Goal: Task Accomplishment & Management: Manage account settings

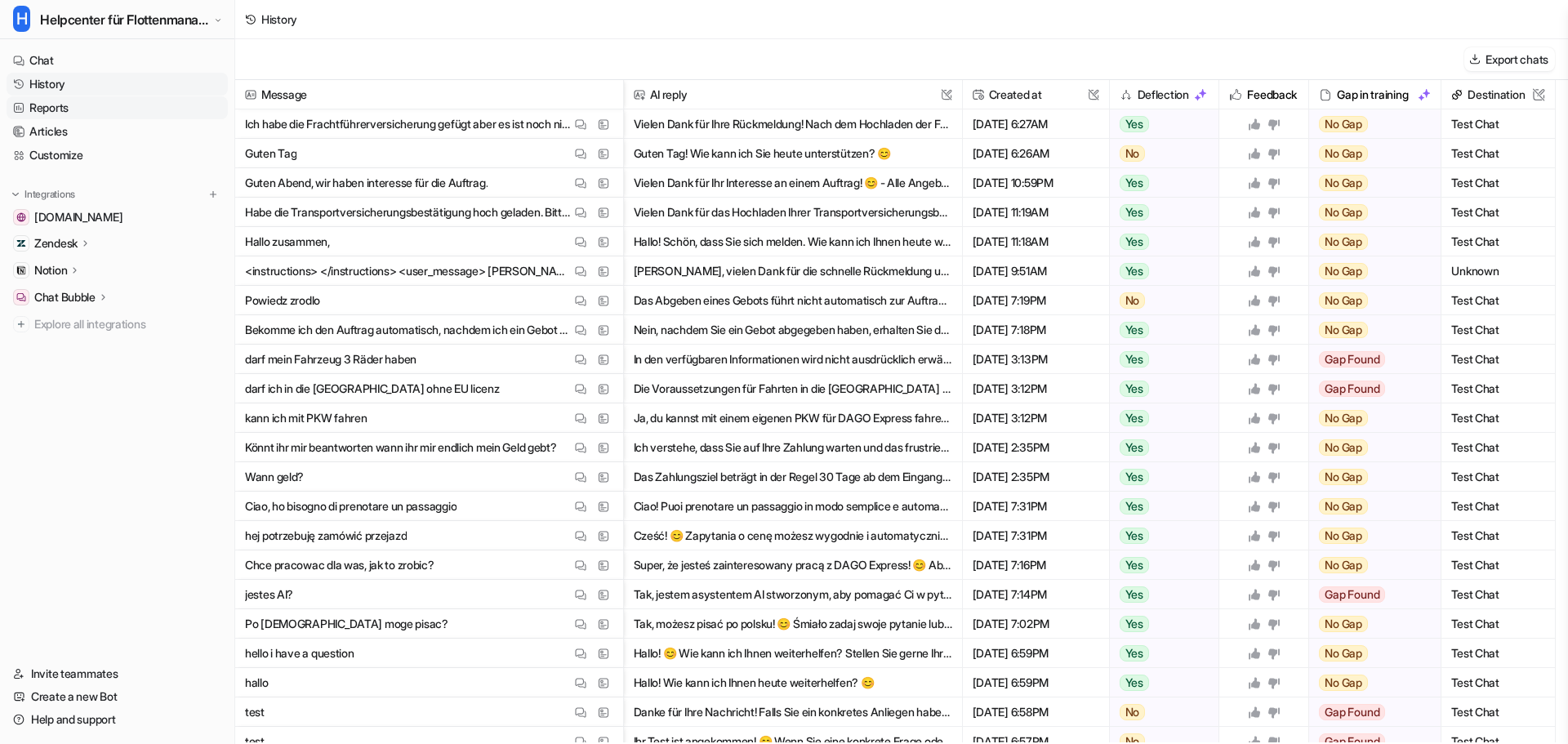
click at [55, 111] on link "Reports" at bounding box center [118, 108] width 221 height 23
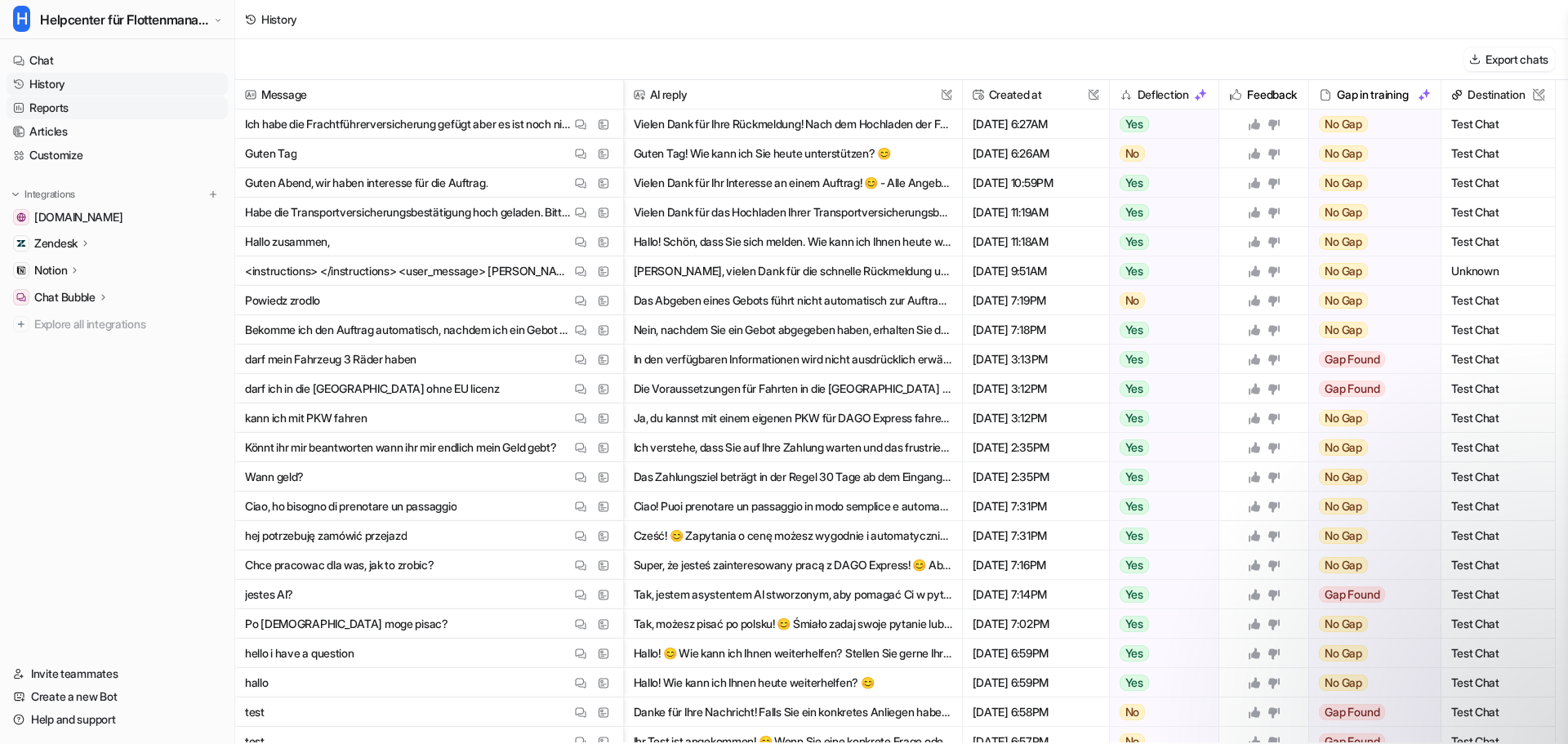
click at [59, 111] on link "Reports" at bounding box center [118, 108] width 221 height 23
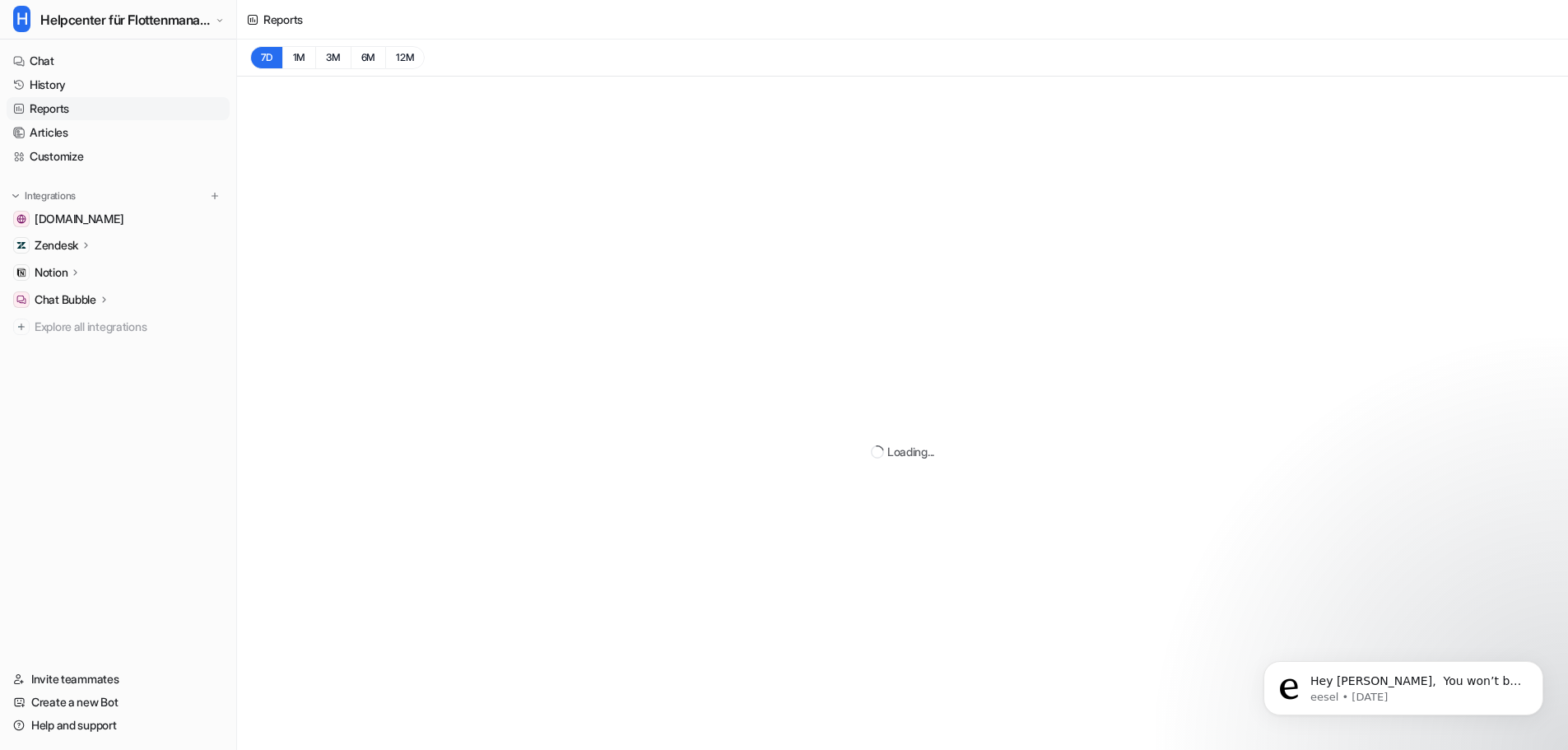
click at [72, 111] on link "Reports" at bounding box center [118, 109] width 223 height 23
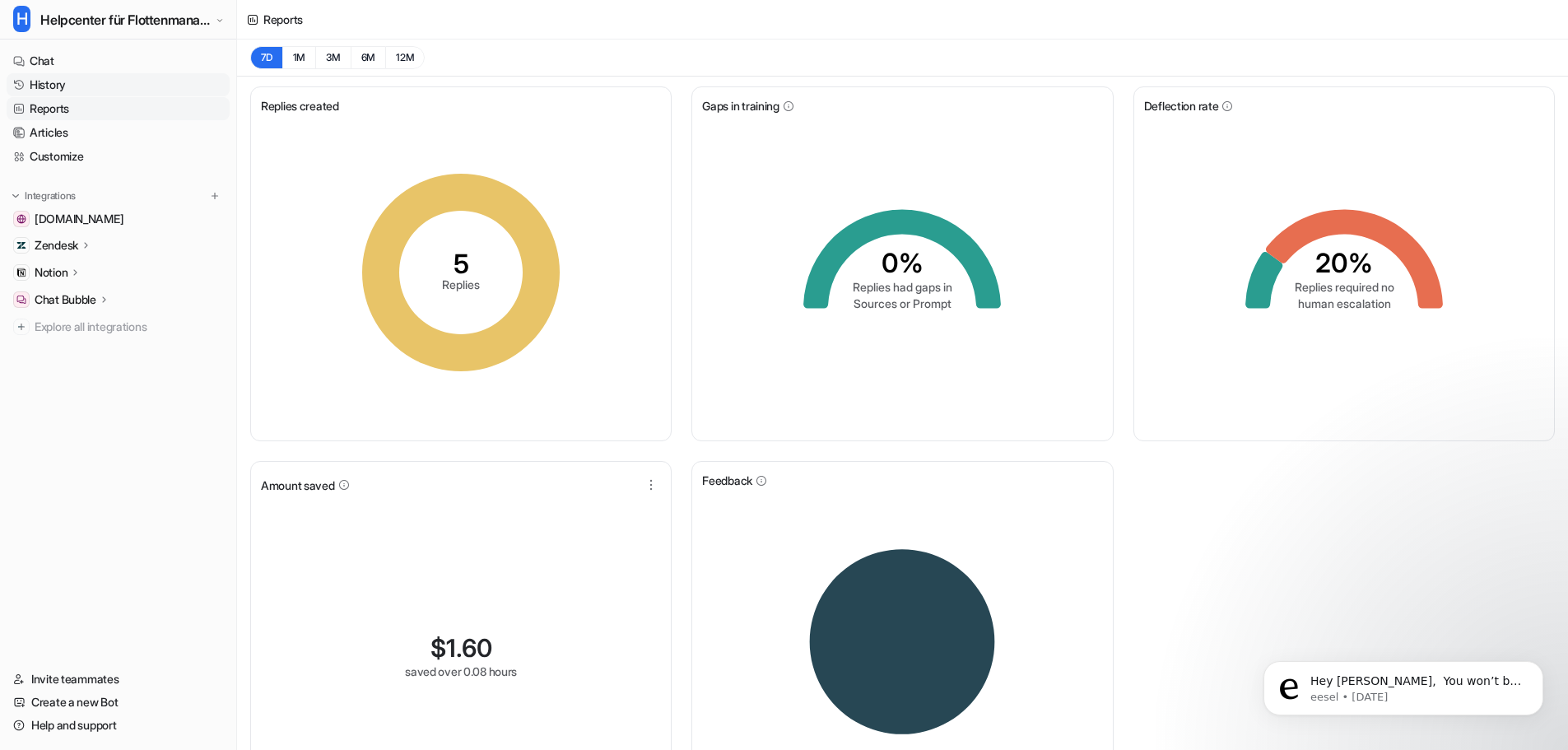
click at [115, 82] on link "History" at bounding box center [118, 85] width 223 height 23
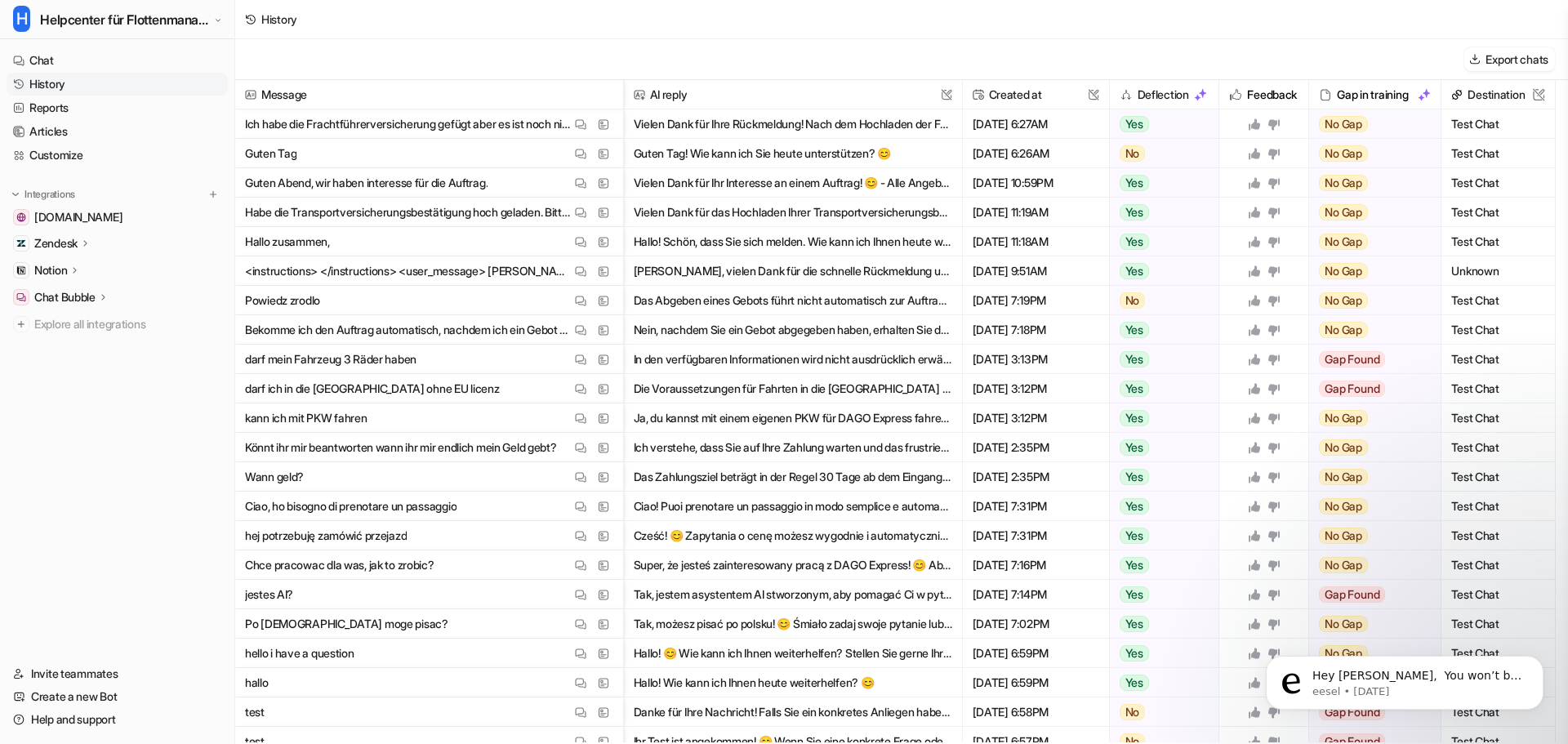
click at [442, 182] on p "Guten Abend, wir haben interesse für die Auftrag." at bounding box center [366, 183] width 243 height 30
click at [445, 110] on p "Ich habe die Frachtführerversicherung gefügt aber es ist noch nicht bestätigt?" at bounding box center [408, 124] width 326 height 30
click at [453, 117] on p "Ich habe die Frachtführerversicherung gefügt aber es ist noch nicht bestätigt?" at bounding box center [408, 124] width 326 height 30
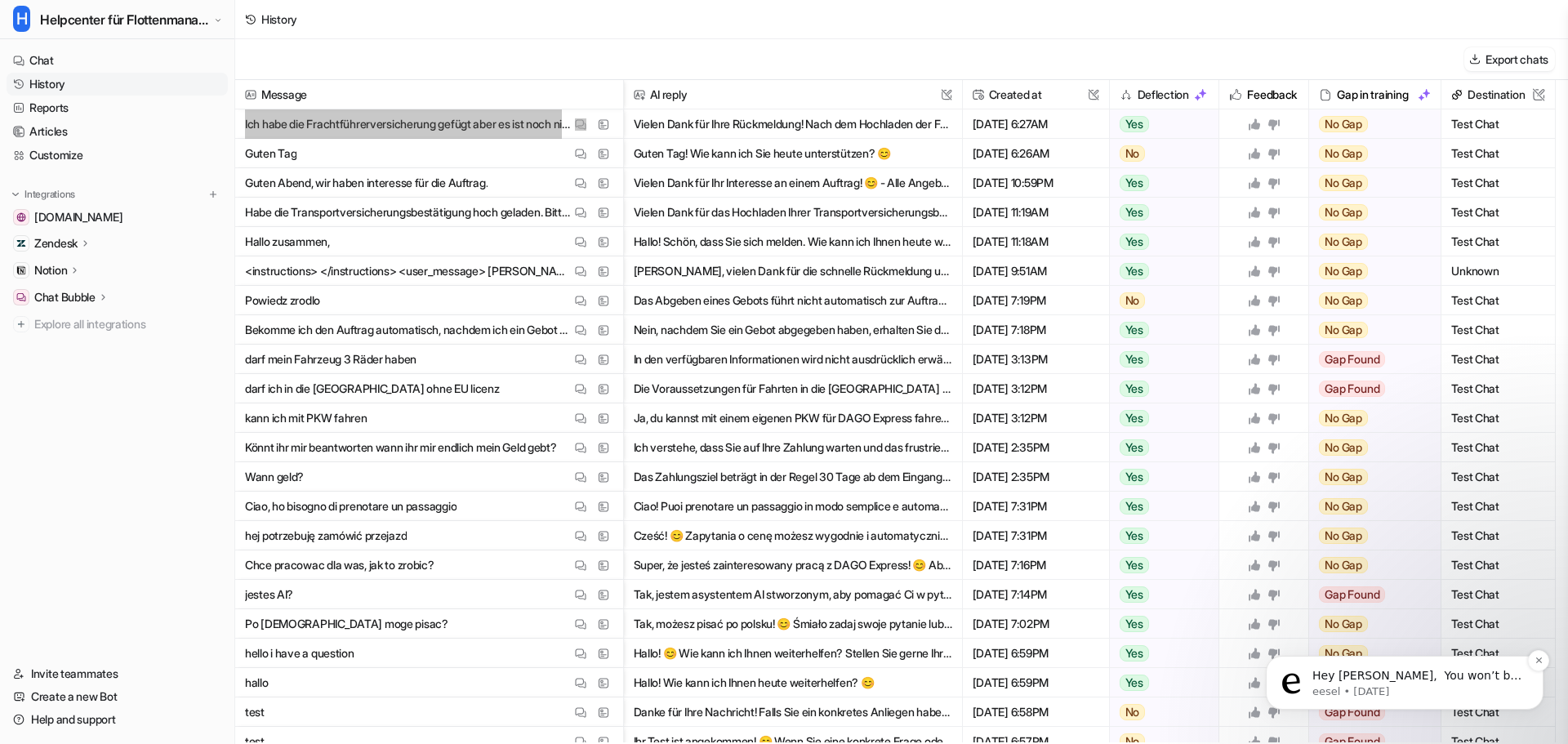
click at [1413, 680] on p "Hey [PERSON_NAME], ​ You won’t be charged on [DATE]. Billing starts from the da…" at bounding box center [1417, 676] width 210 height 17
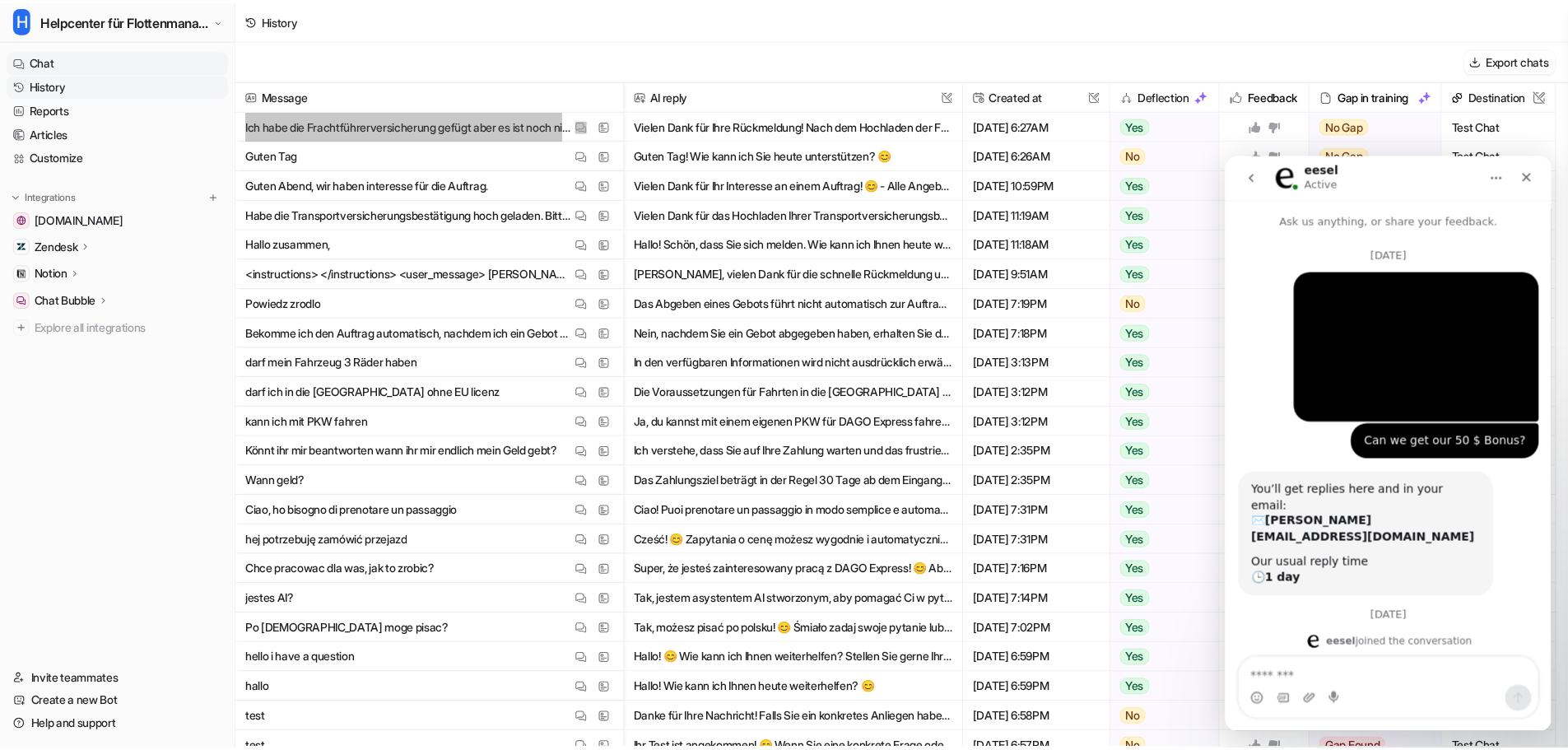
scroll to position [72, 0]
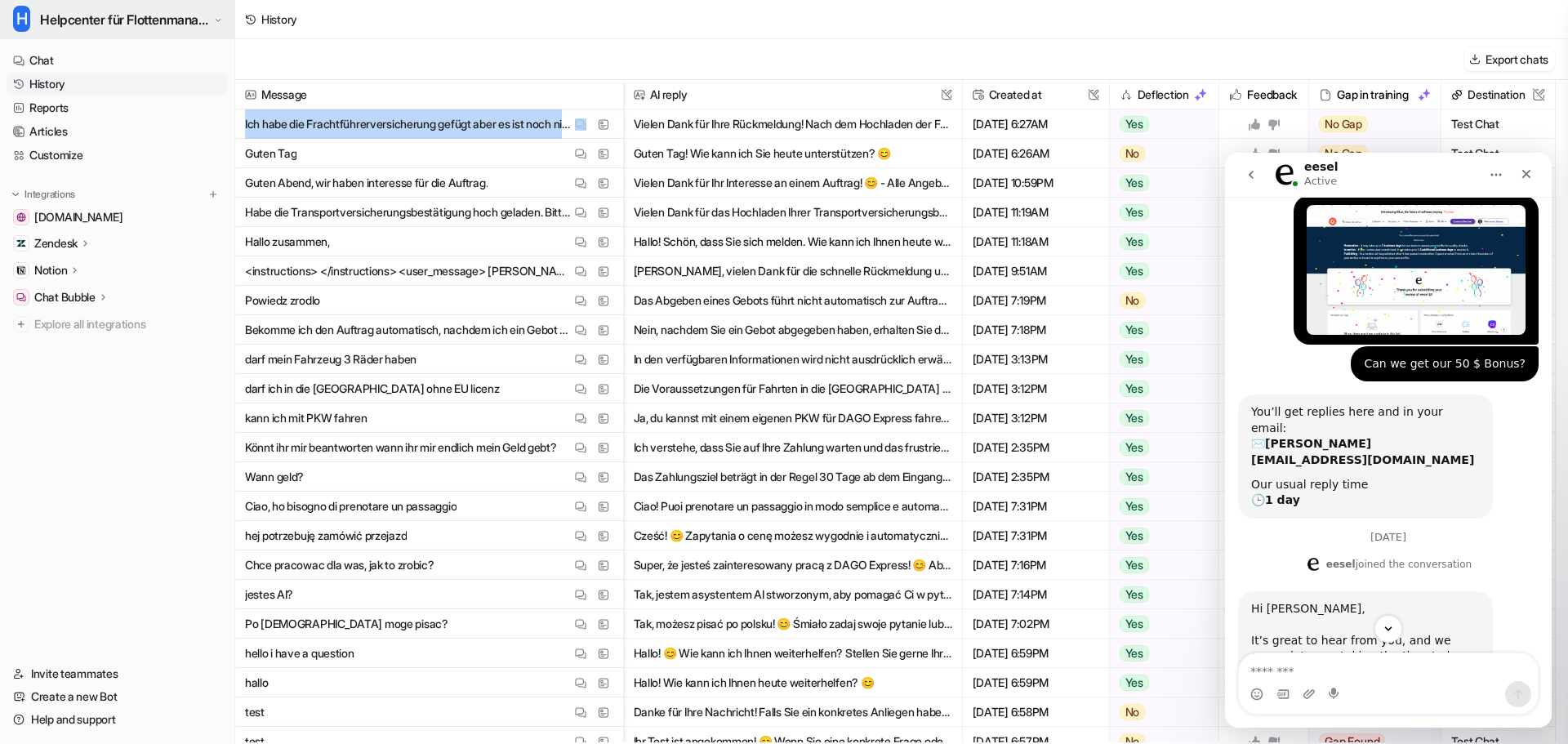
click at [129, 20] on span "Helpcenter für Flottenmanager (CarrierHub)" at bounding box center [124, 19] width 169 height 23
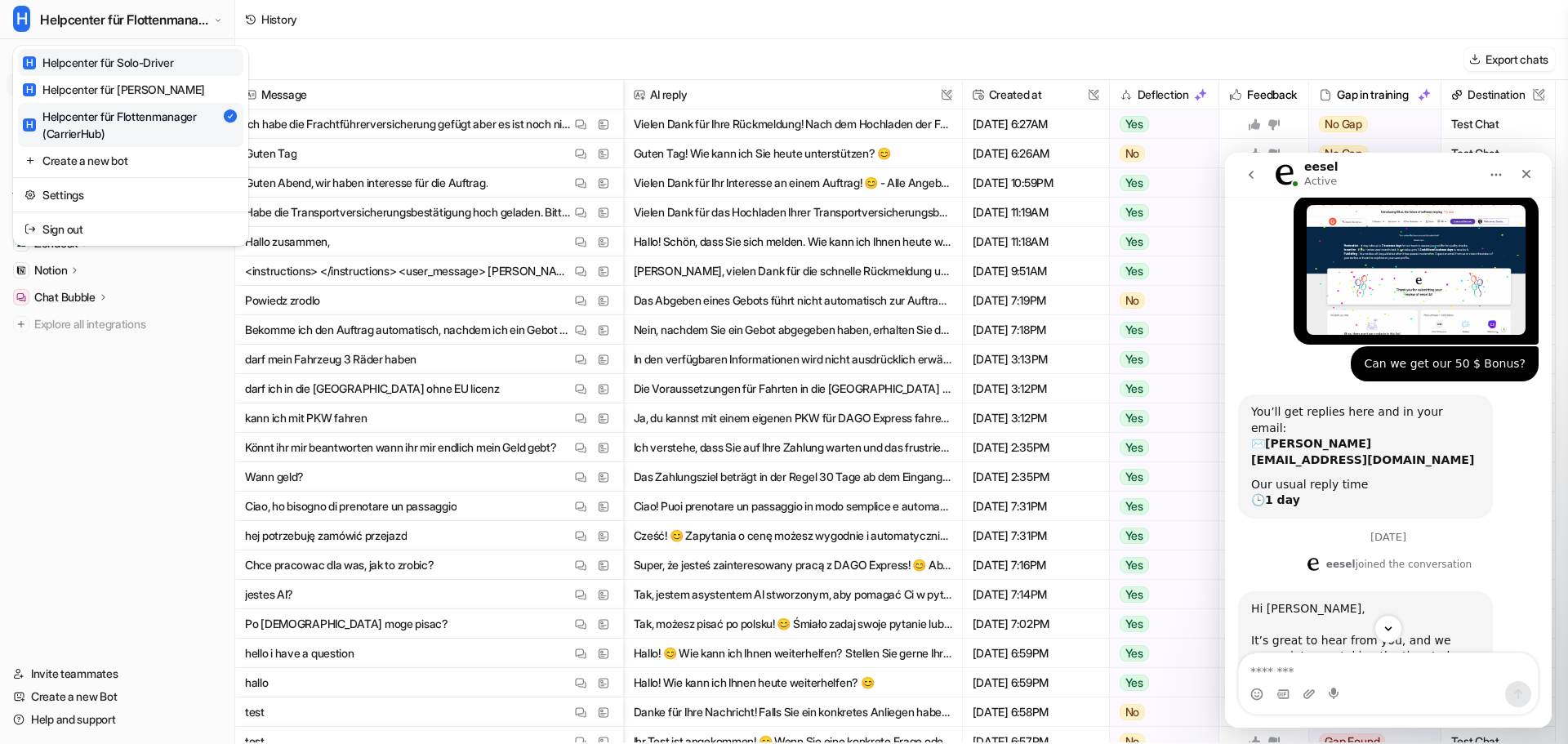
click at [201, 67] on link "H Helpcenter für Solo-Driver" at bounding box center [130, 62] width 225 height 27
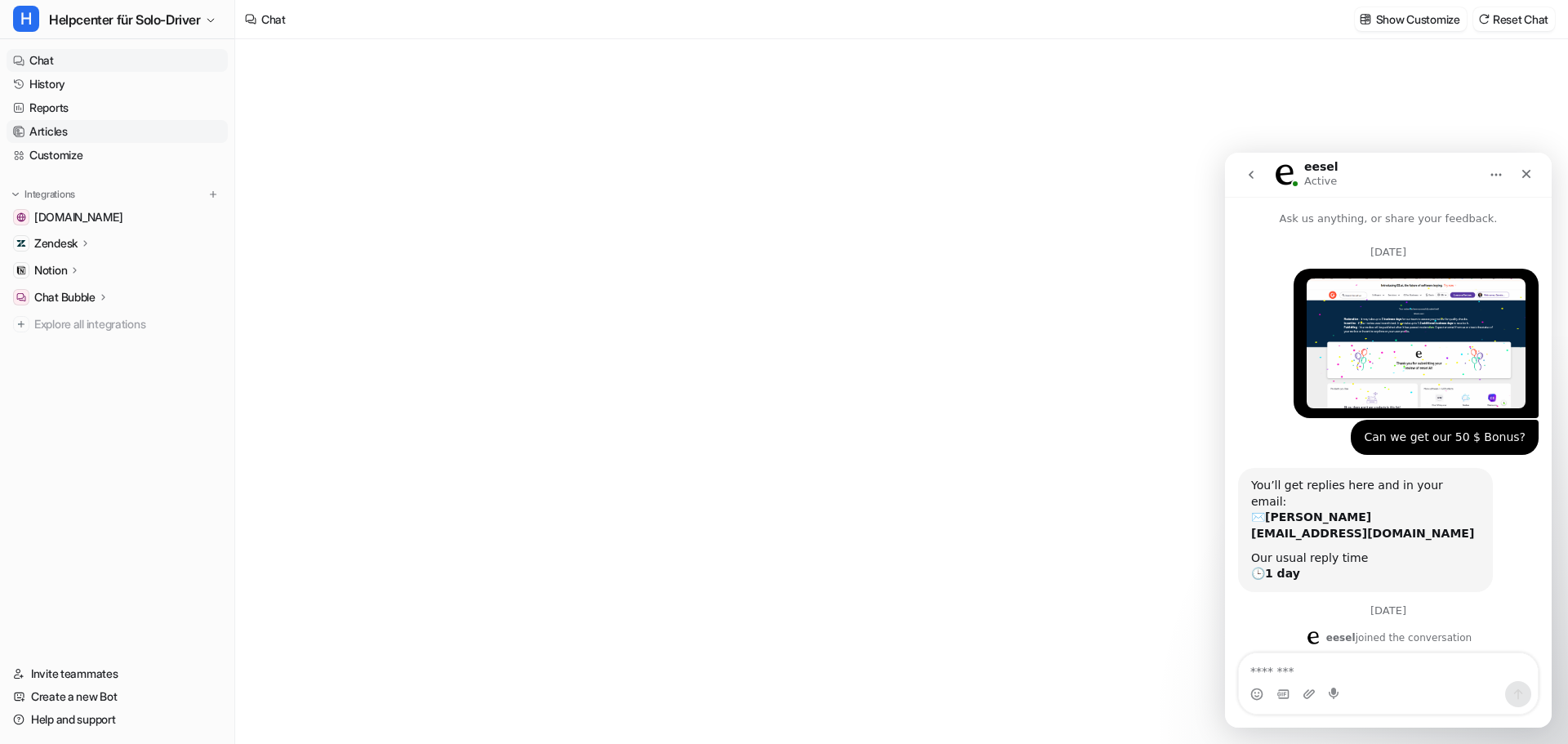
type textarea "**********"
click at [92, 102] on link "Reports" at bounding box center [118, 108] width 221 height 23
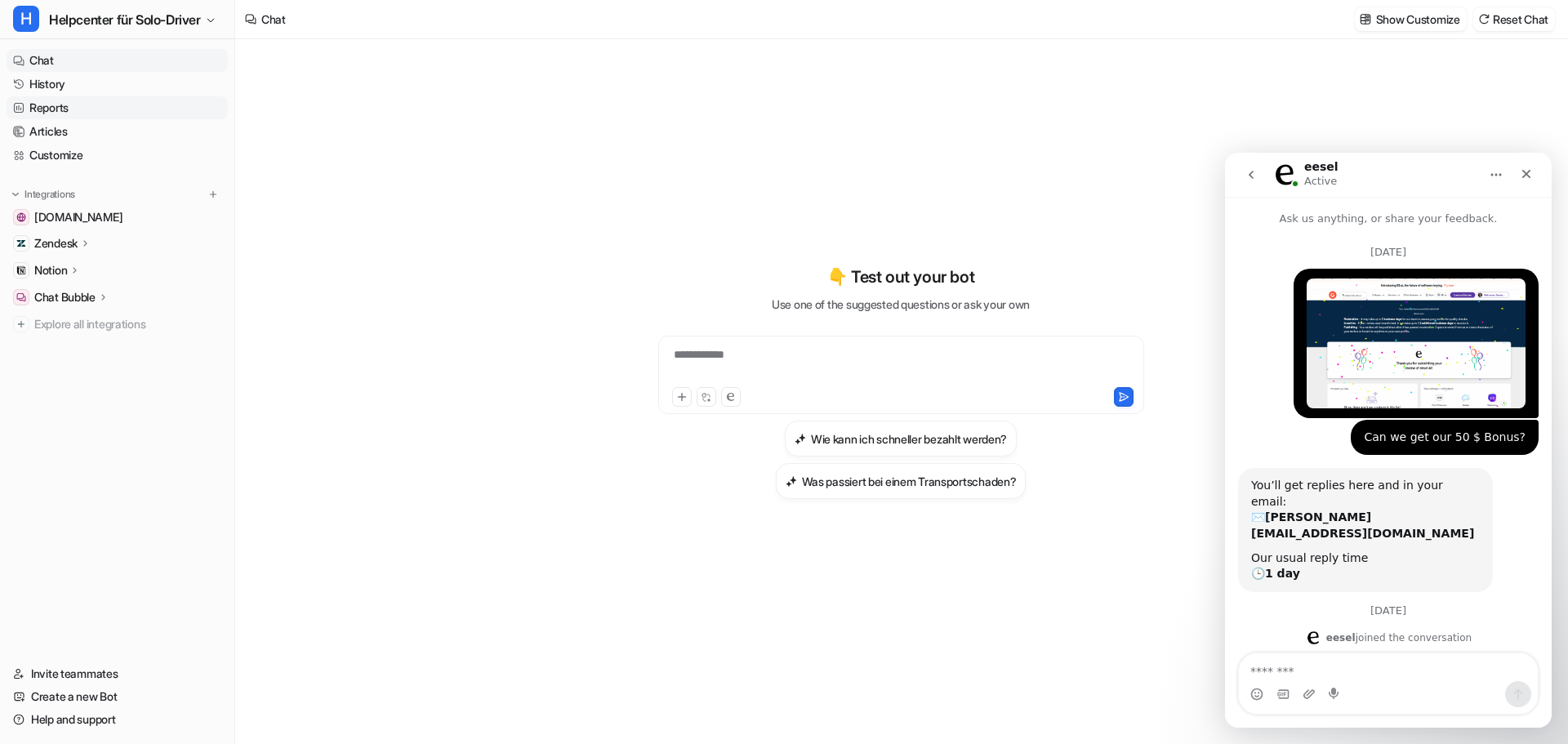
click at [76, 102] on link "Reports" at bounding box center [118, 108] width 221 height 23
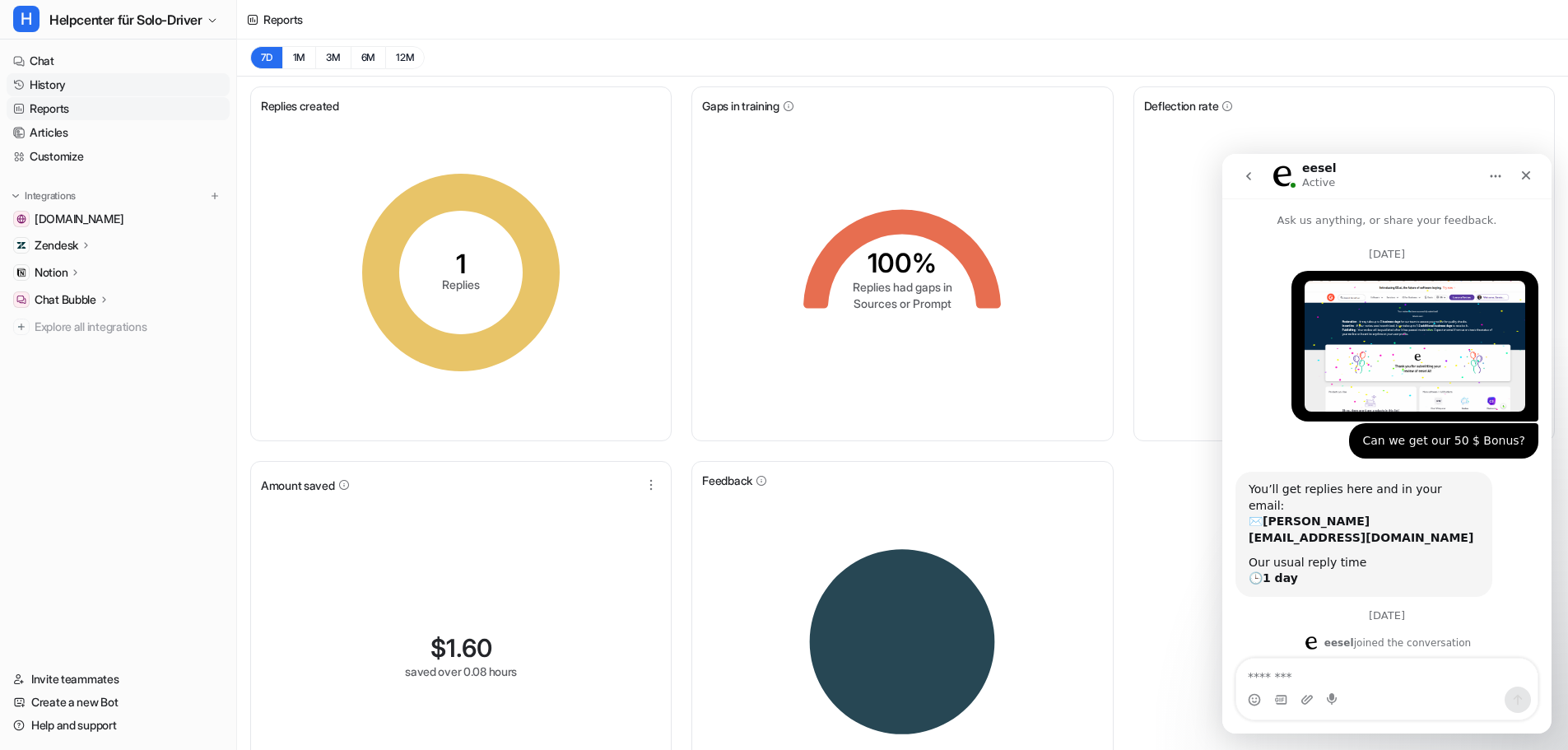
click at [47, 84] on link "History" at bounding box center [118, 85] width 223 height 23
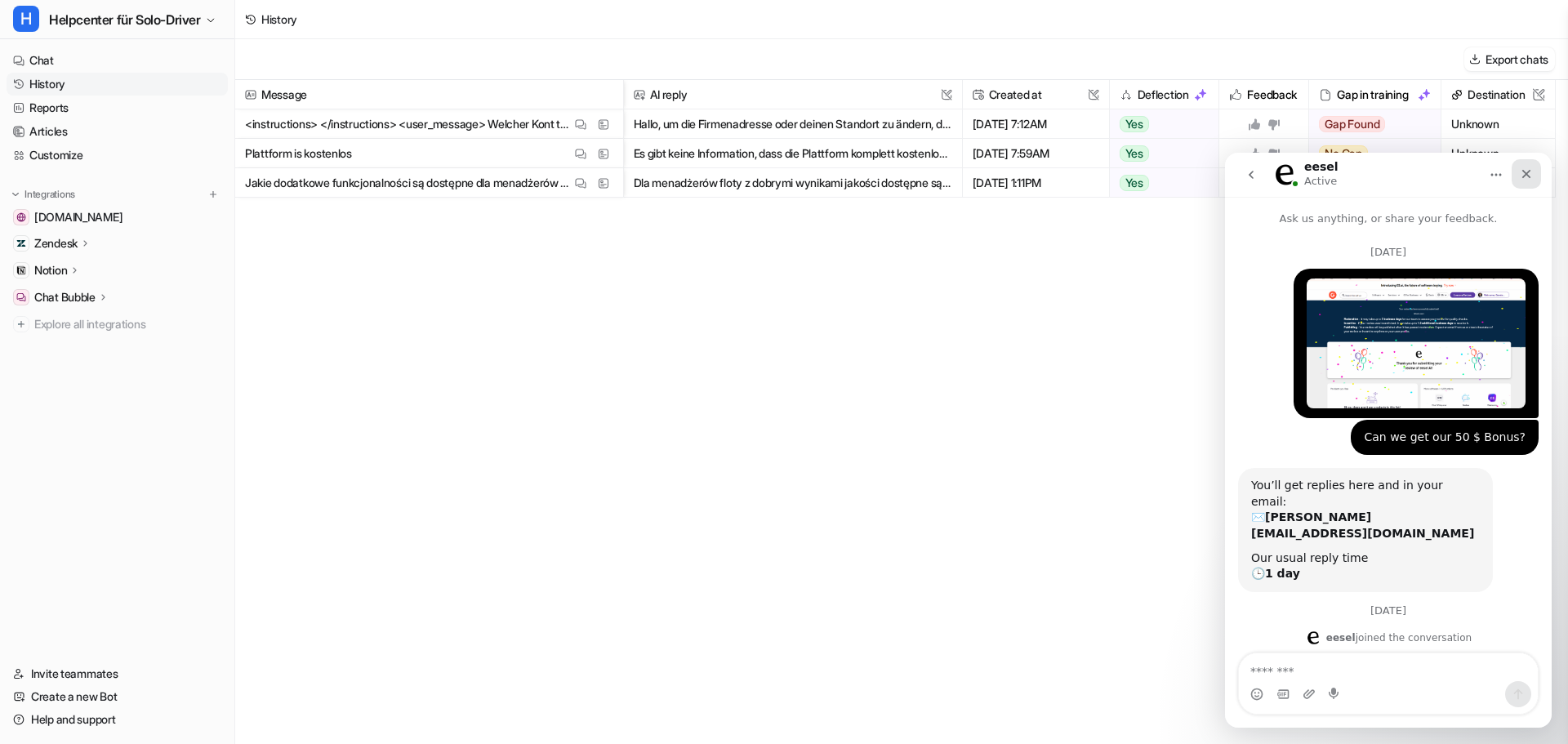
click at [1521, 178] on icon "Close" at bounding box center [1526, 174] width 13 height 13
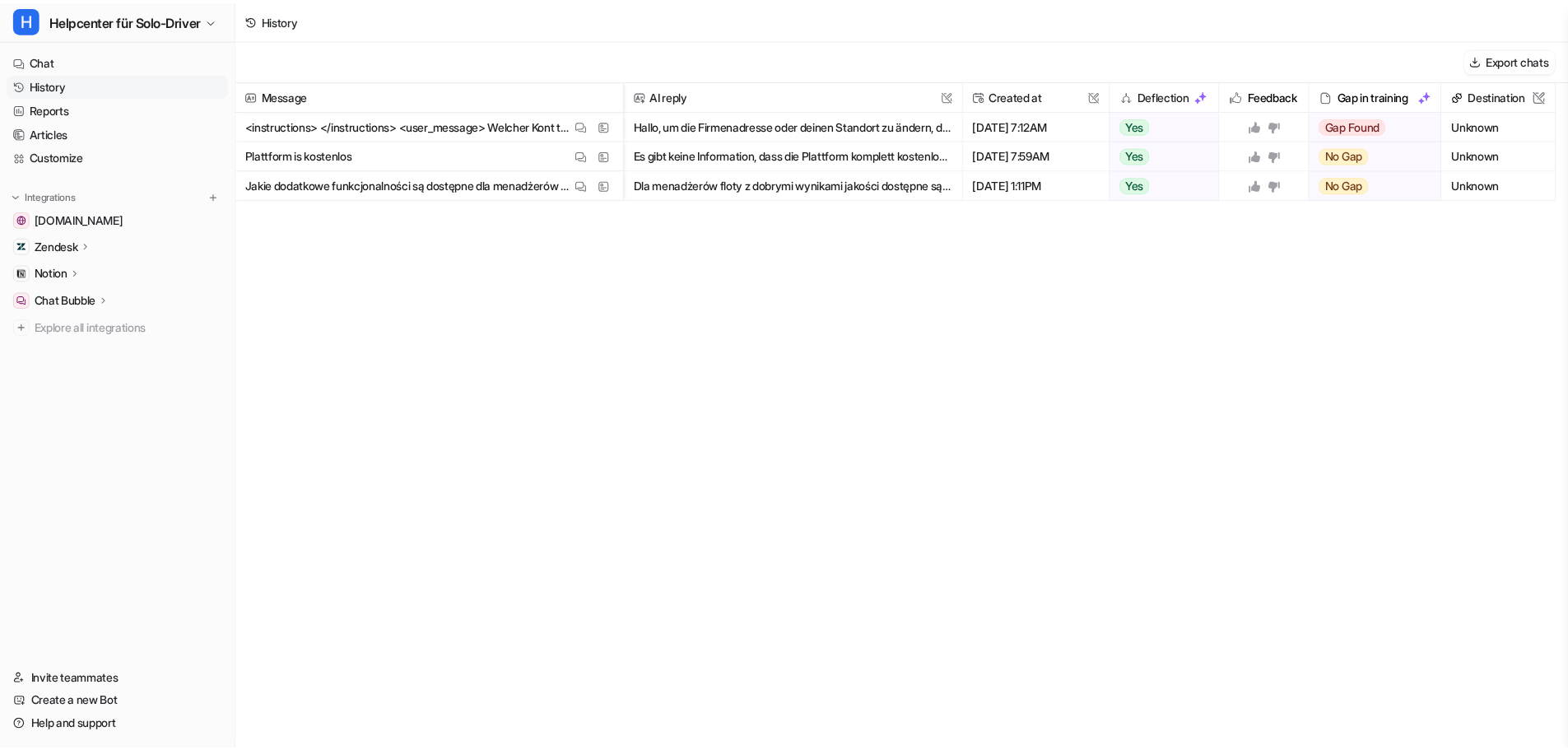
scroll to position [2957, 0]
click at [73, 38] on button "H Helpcenter für Solo-Driver" at bounding box center [117, 20] width 236 height 40
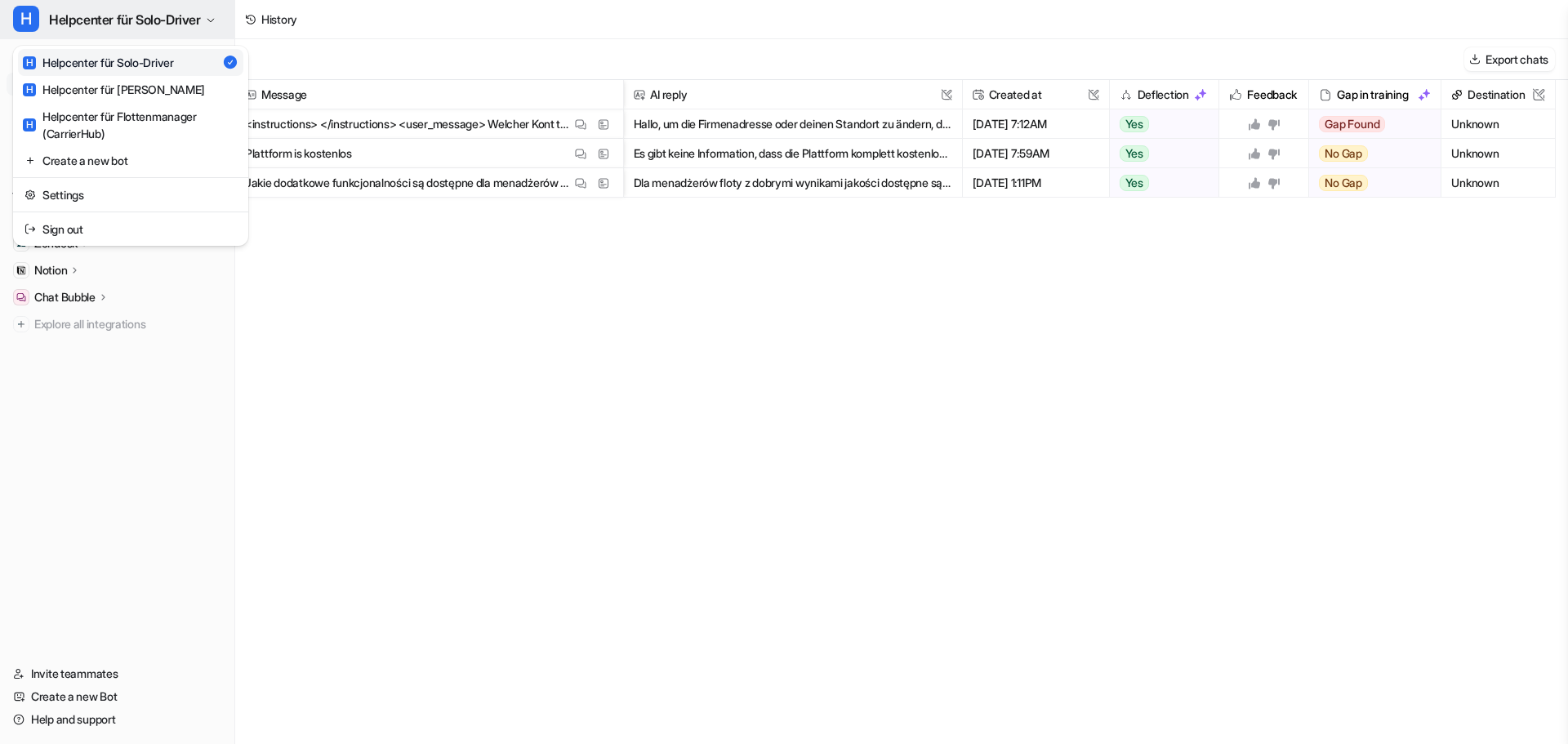
click at [100, 22] on span "Helpcenter für Solo-Driver" at bounding box center [125, 19] width 152 height 23
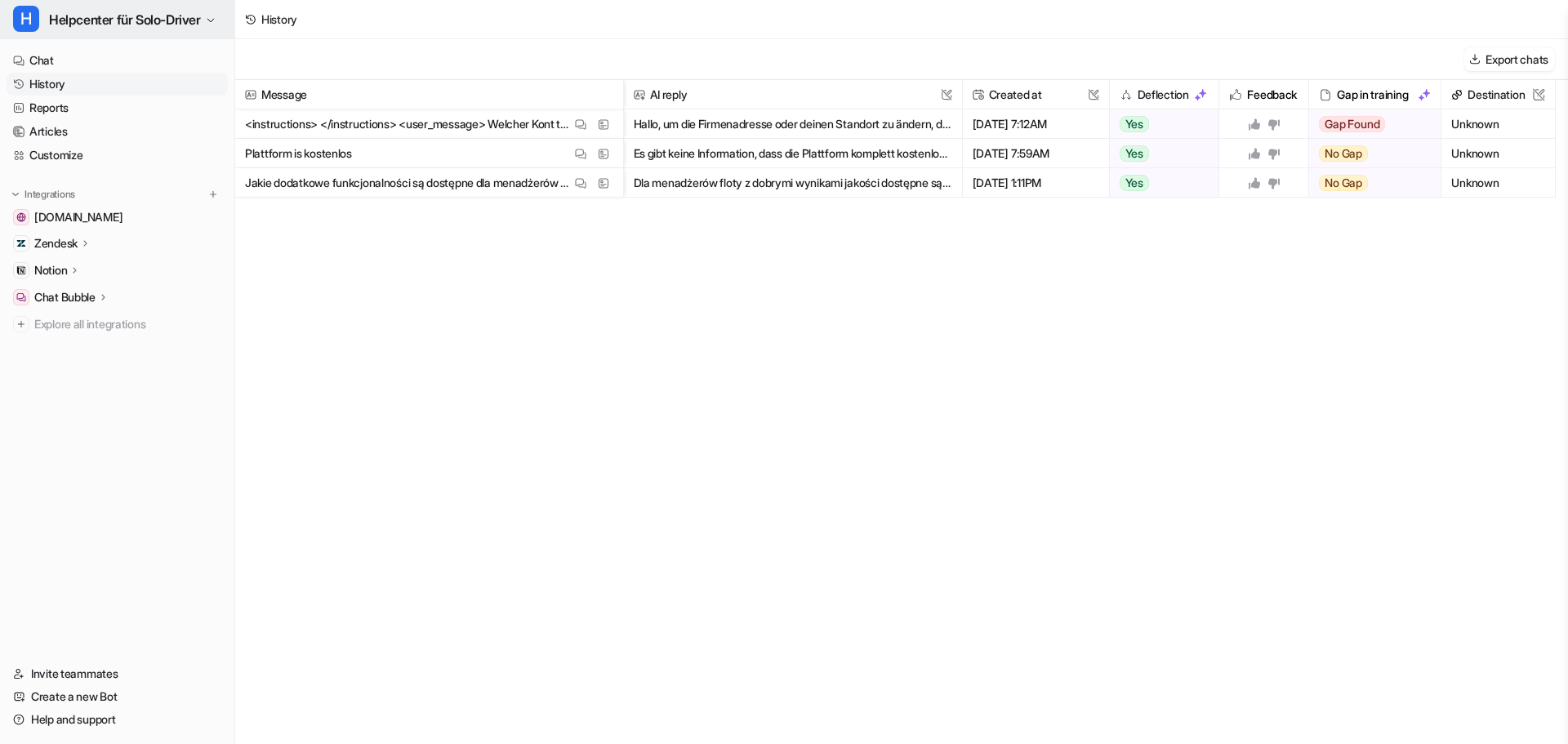
click at [100, 22] on span "Helpcenter für Solo-Driver" at bounding box center [125, 19] width 152 height 23
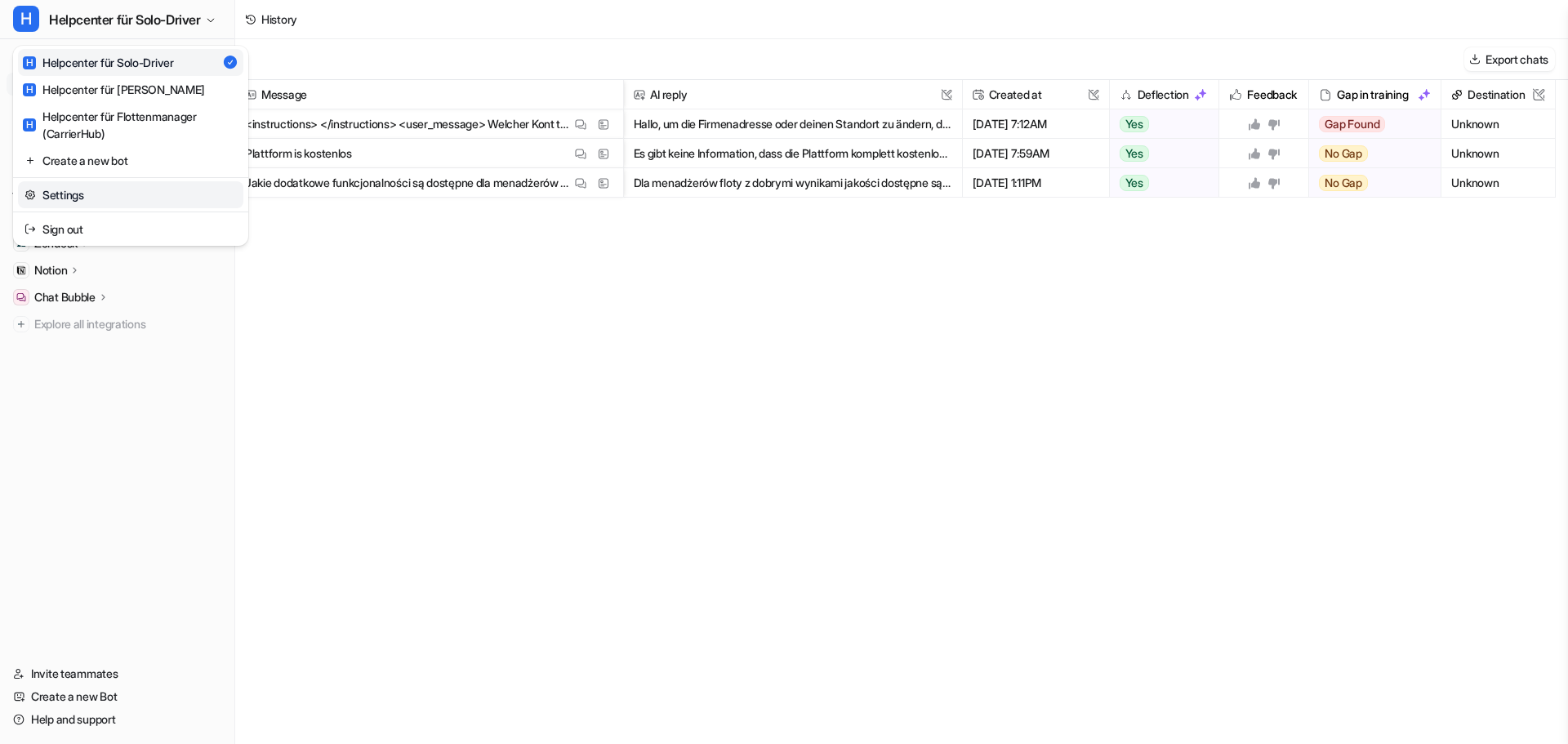
click at [103, 201] on link "Settings" at bounding box center [130, 195] width 225 height 27
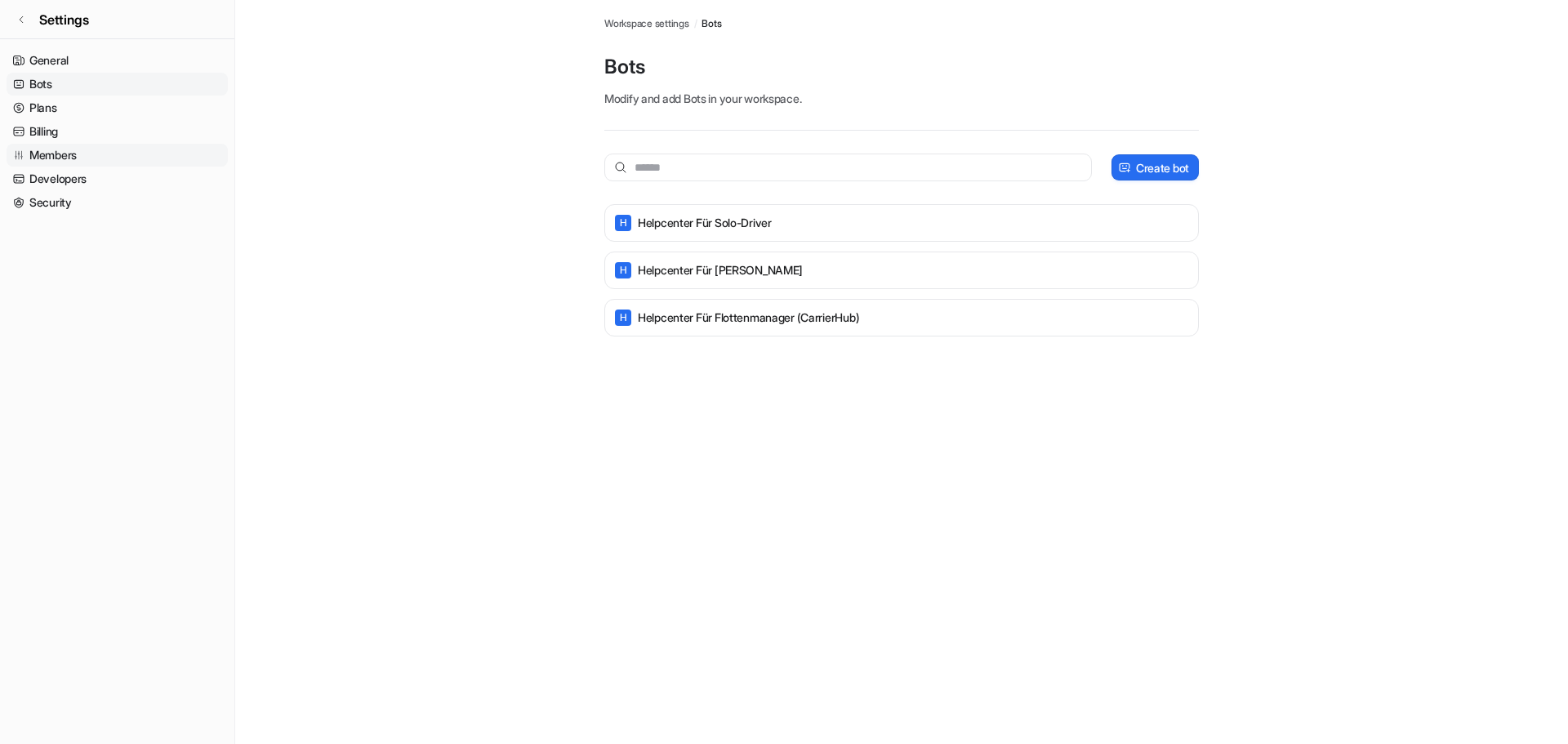
click at [95, 154] on link "Members" at bounding box center [118, 155] width 221 height 23
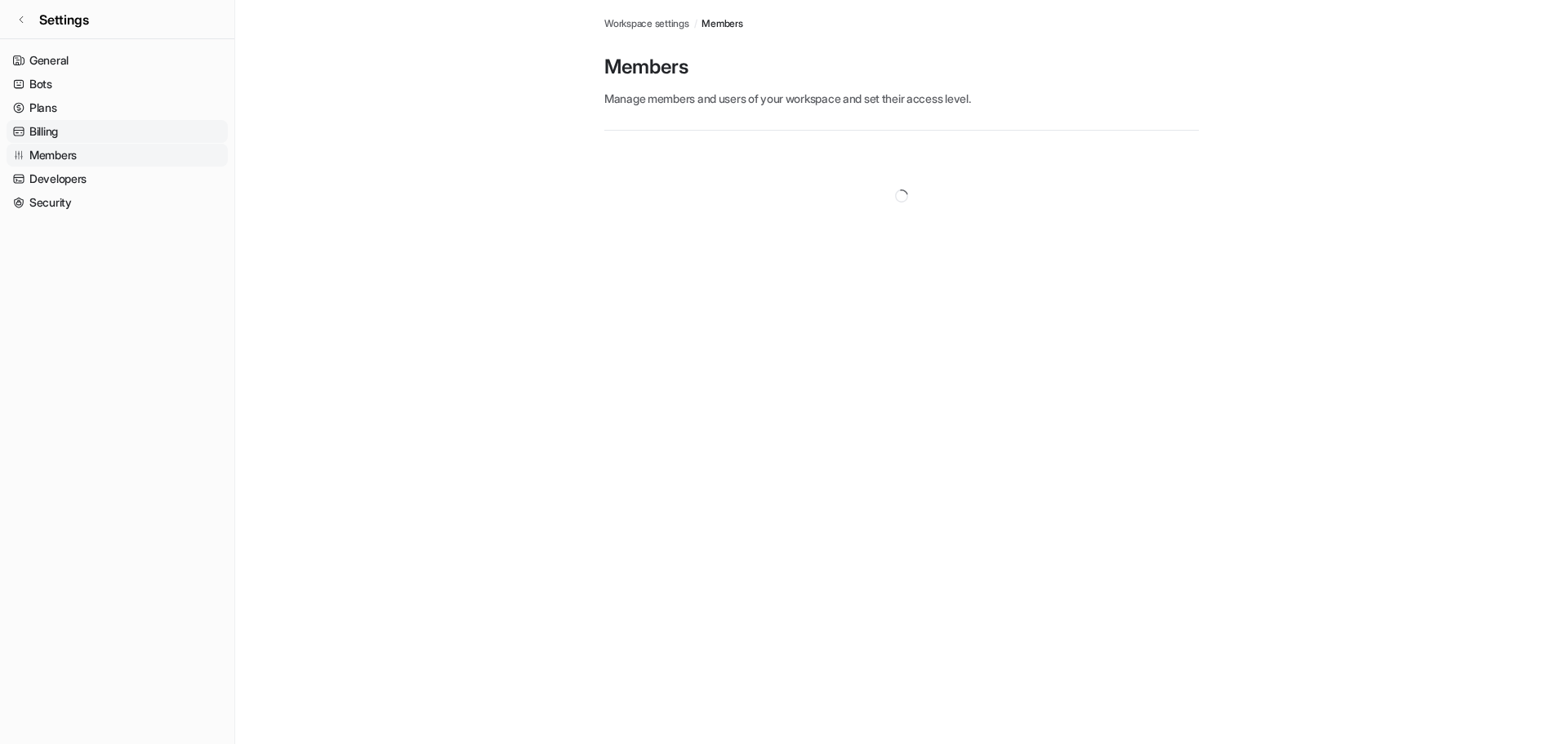
click at [58, 133] on link "Billing" at bounding box center [118, 131] width 221 height 23
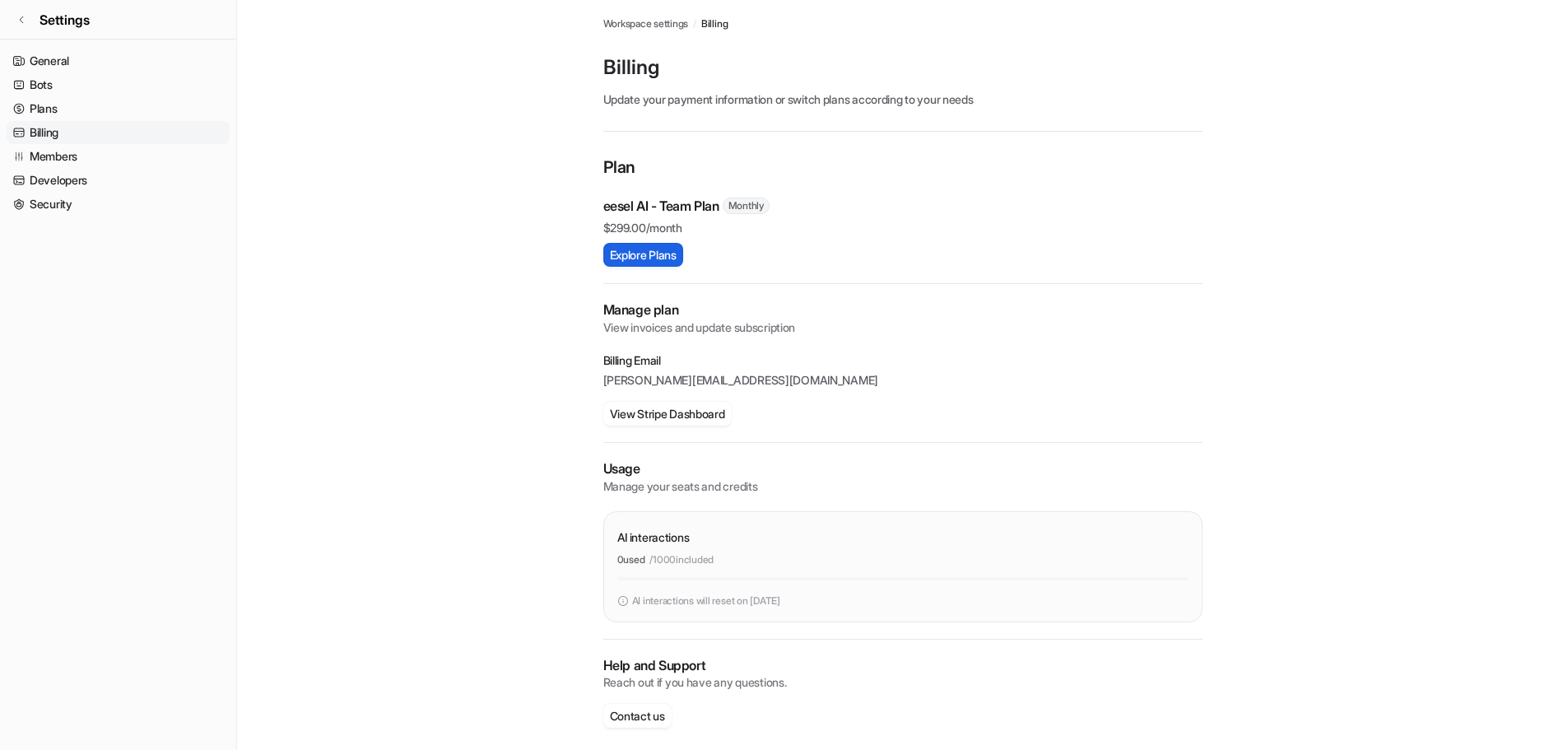
click at [662, 255] on button "Explore Plans" at bounding box center [643, 255] width 80 height 24
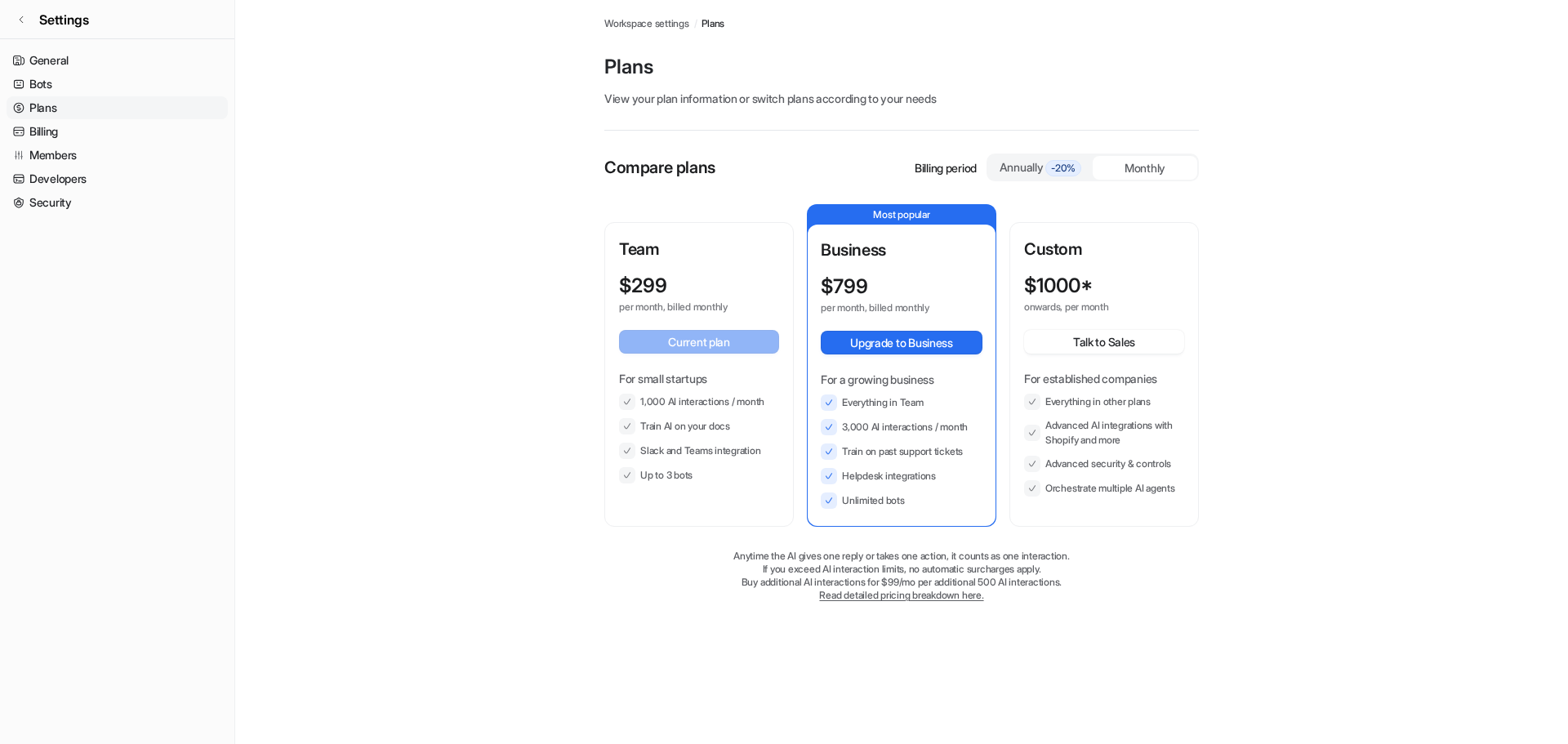
click at [678, 26] on span "Workspace settings" at bounding box center [647, 24] width 85 height 15
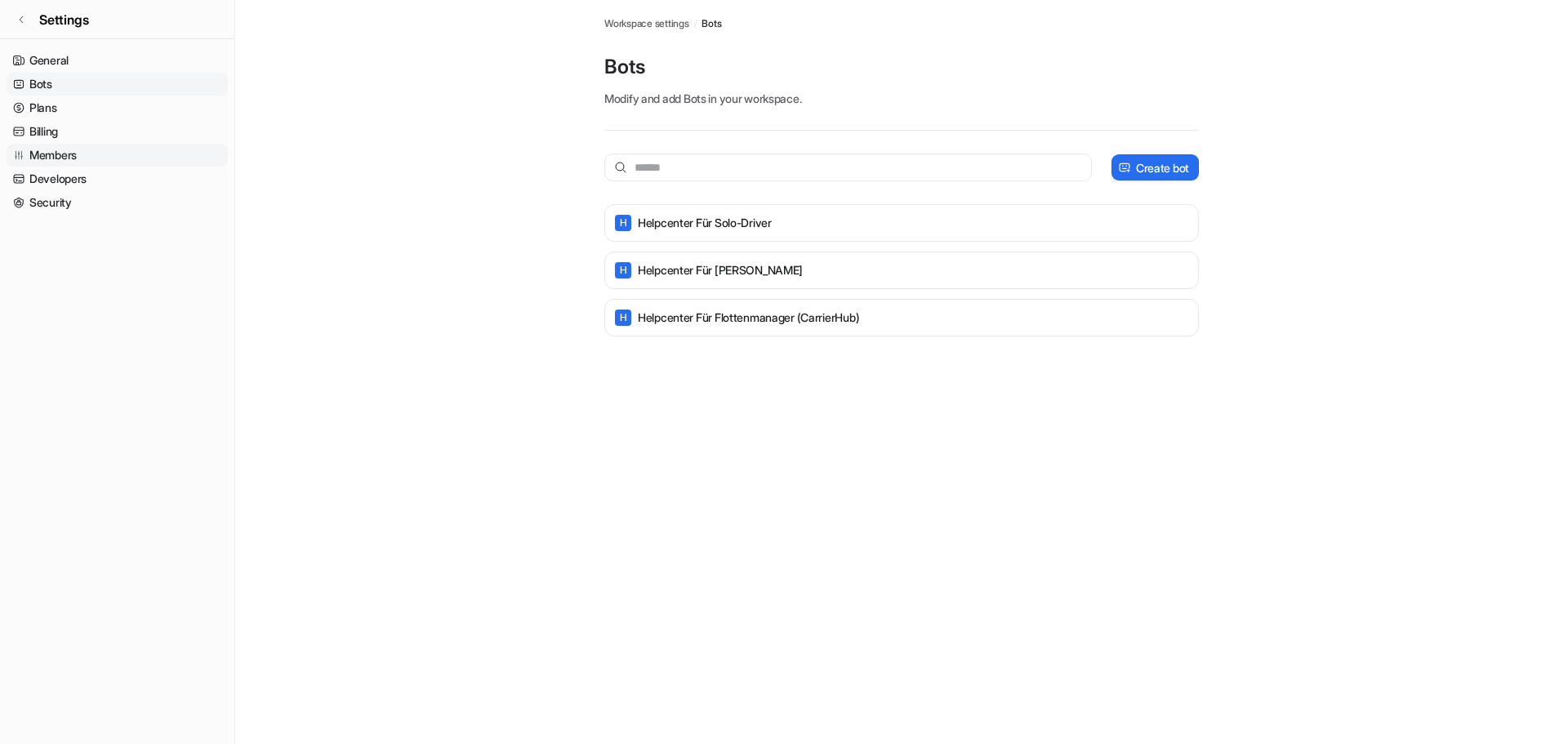
click at [63, 154] on link "Members" at bounding box center [118, 155] width 221 height 23
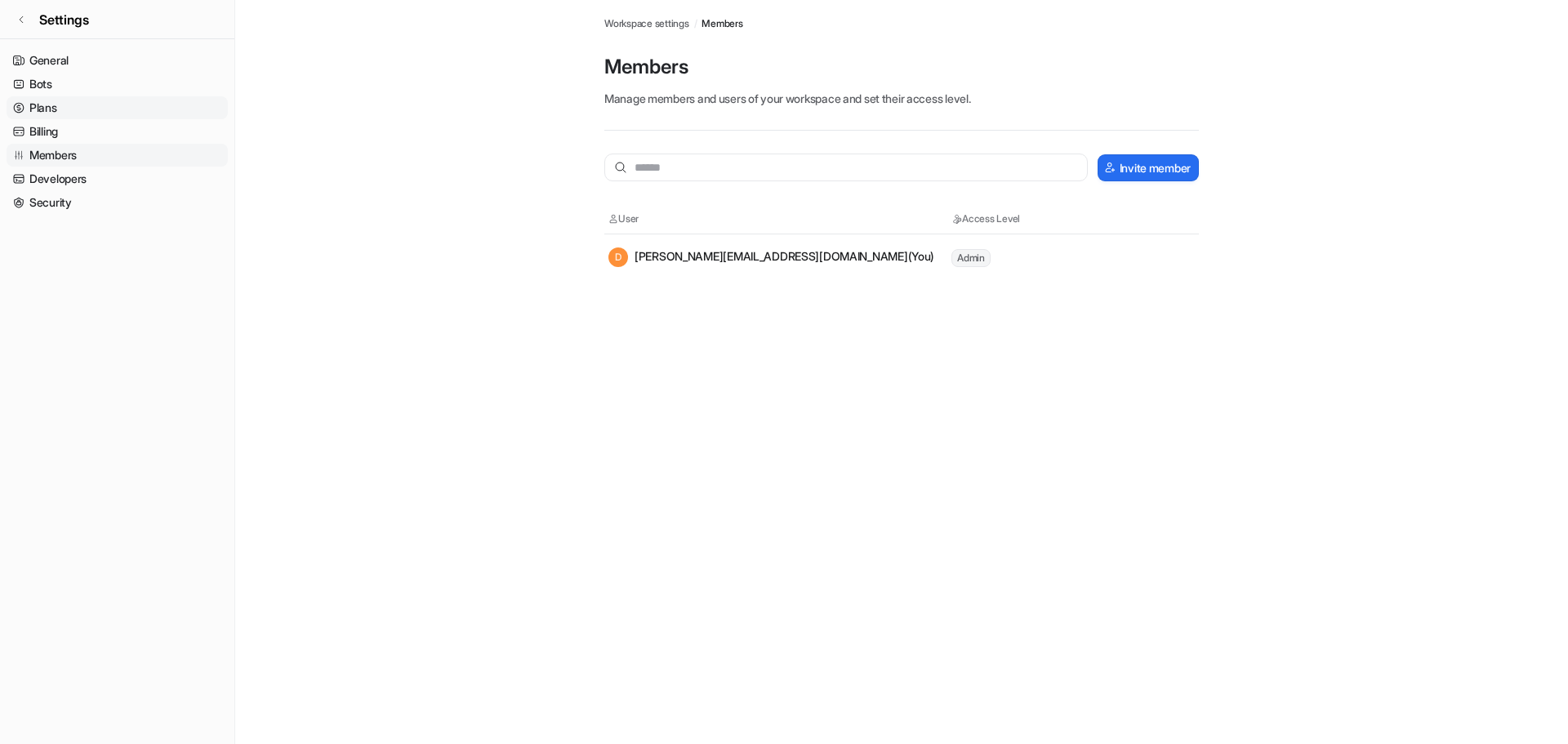
click at [84, 116] on link "Plans" at bounding box center [118, 108] width 221 height 23
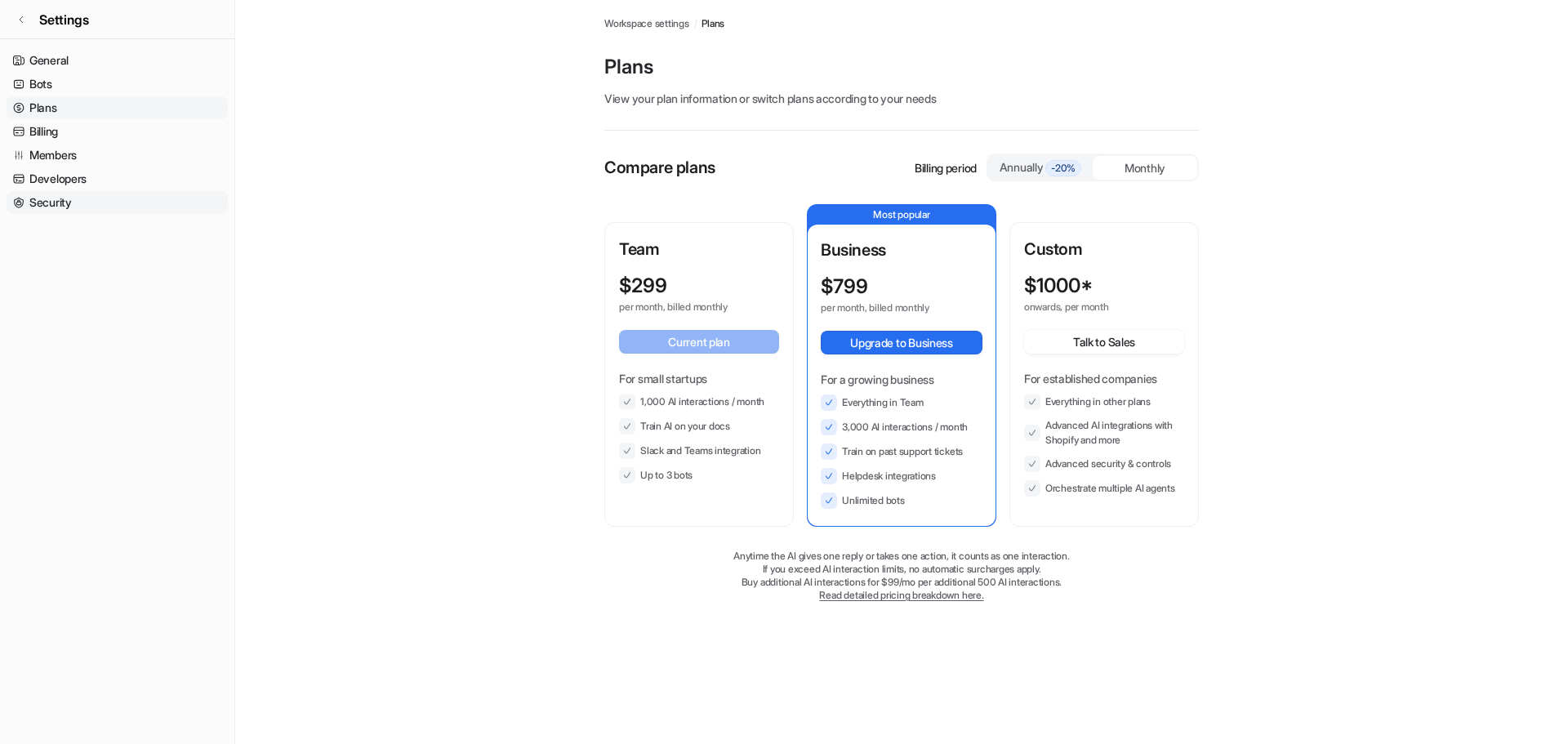
click at [67, 202] on link "Security" at bounding box center [118, 202] width 221 height 23
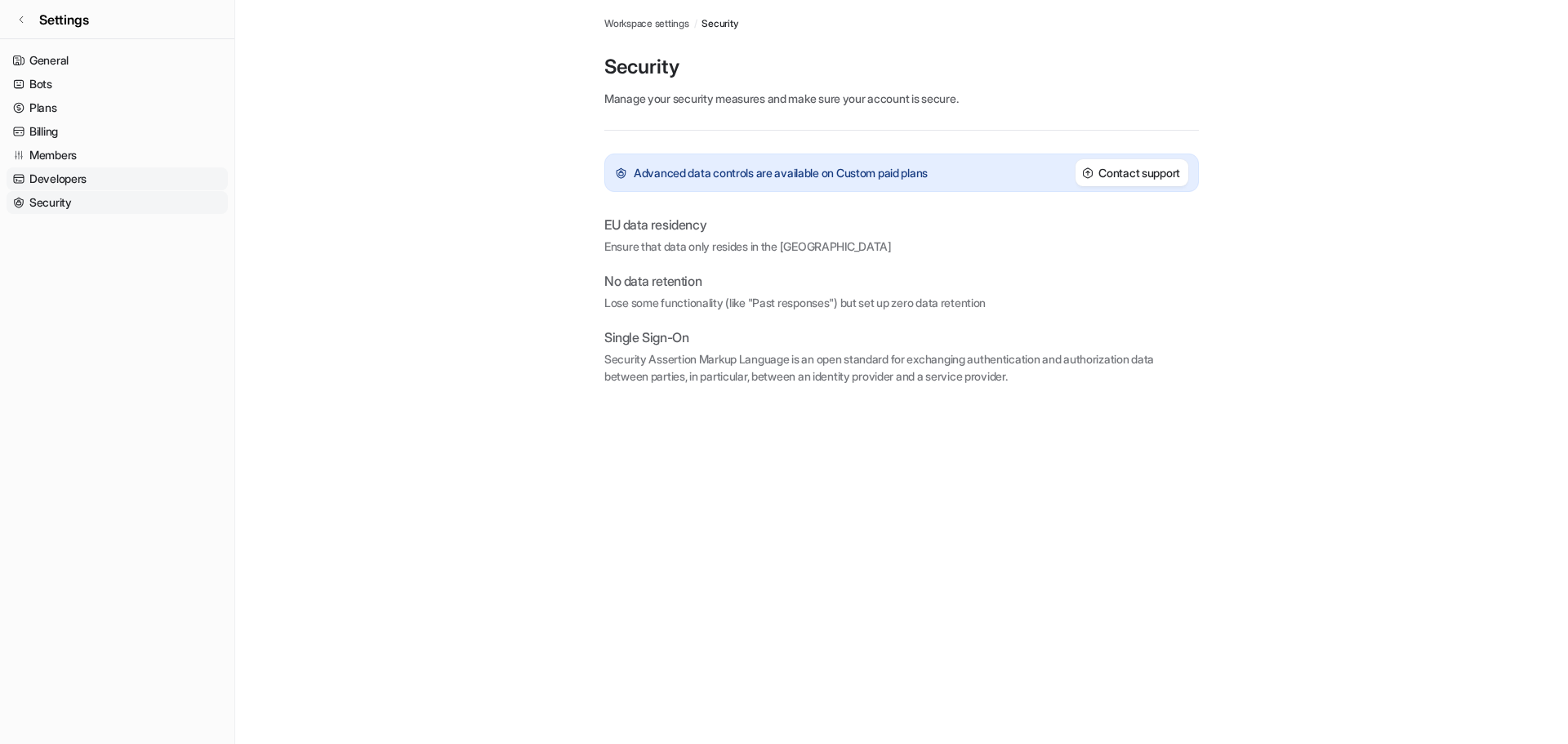
click at [97, 183] on link "Developers" at bounding box center [118, 179] width 221 height 23
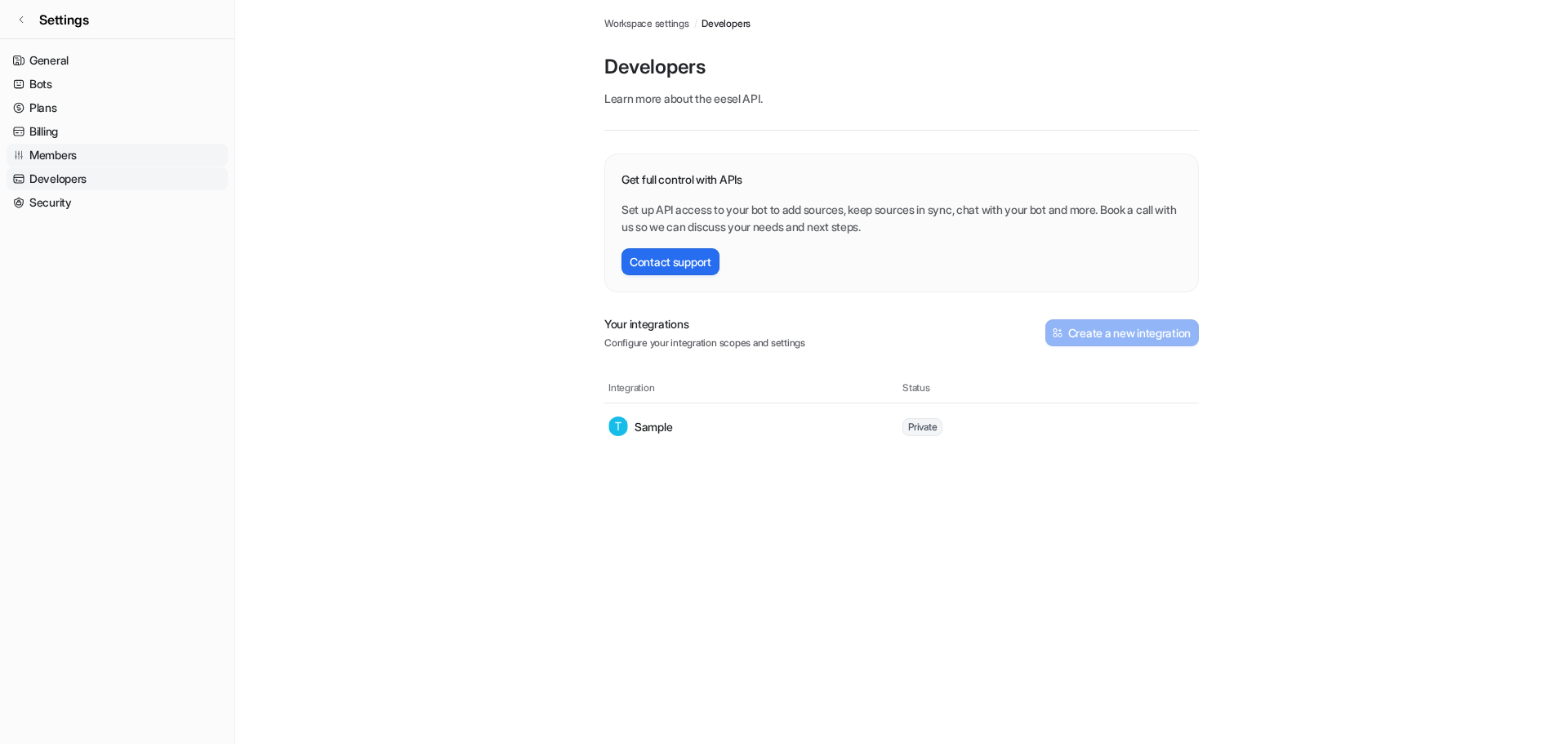
click at [76, 154] on link "Members" at bounding box center [118, 155] width 221 height 23
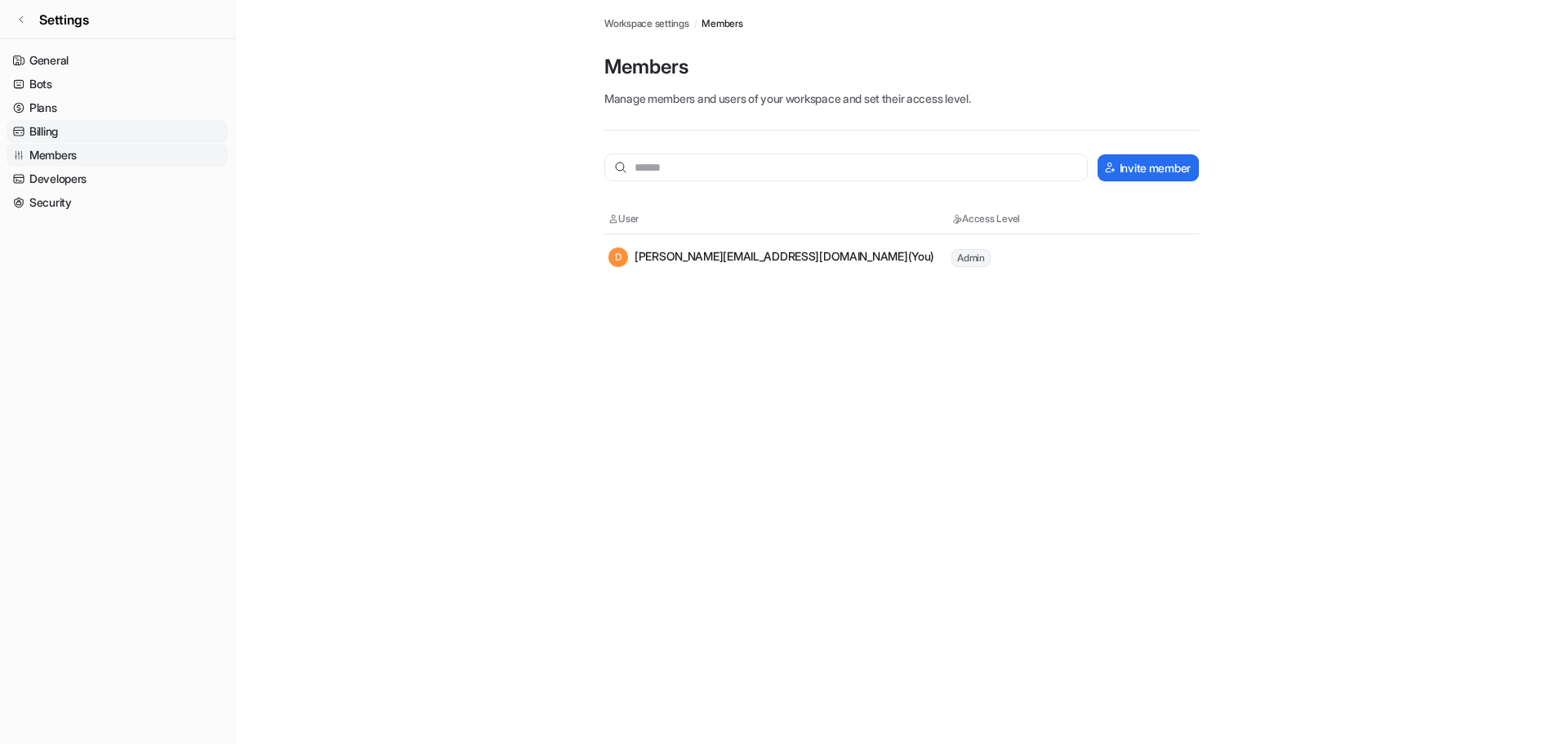
click at [58, 133] on link "Billing" at bounding box center [118, 131] width 221 height 23
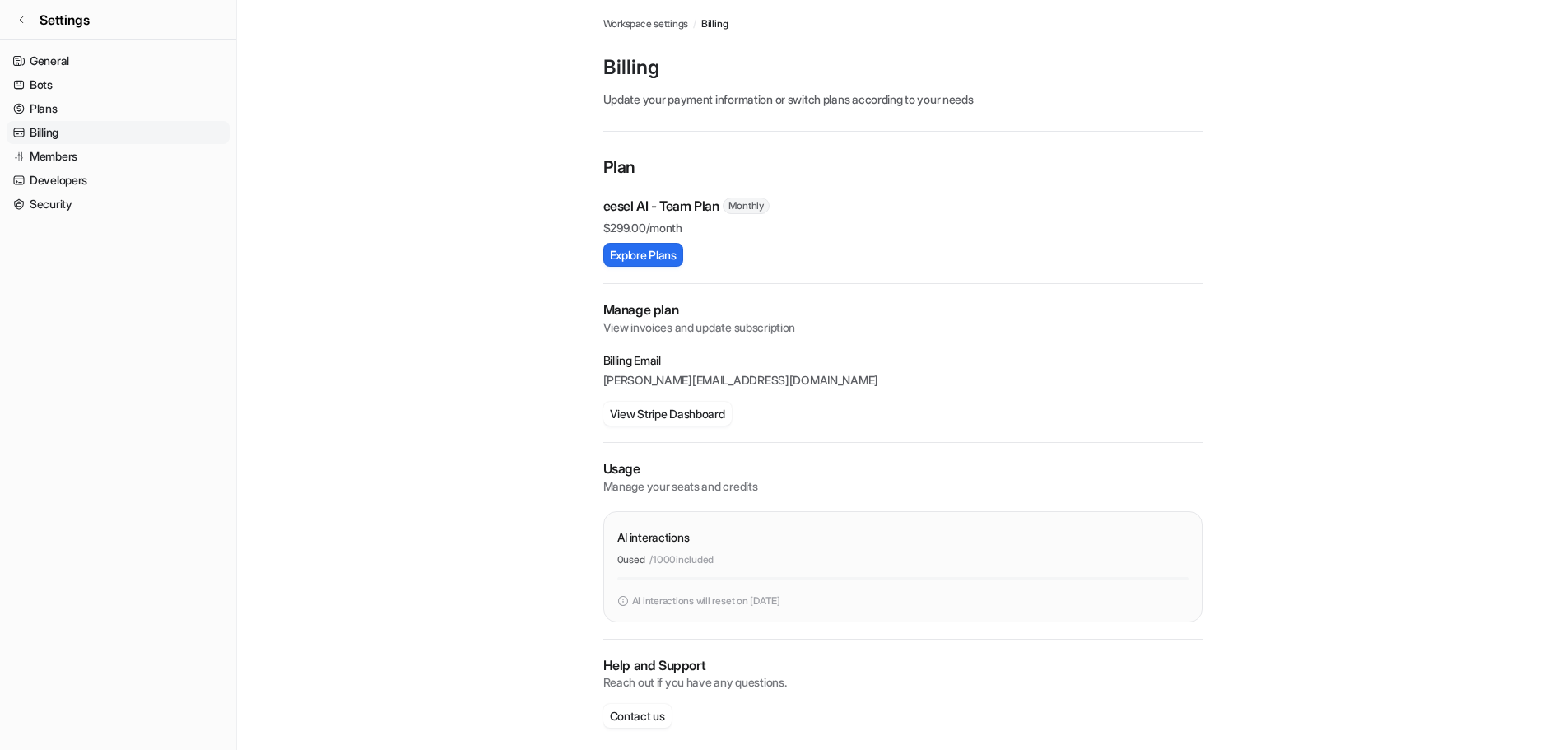
scroll to position [11, 0]
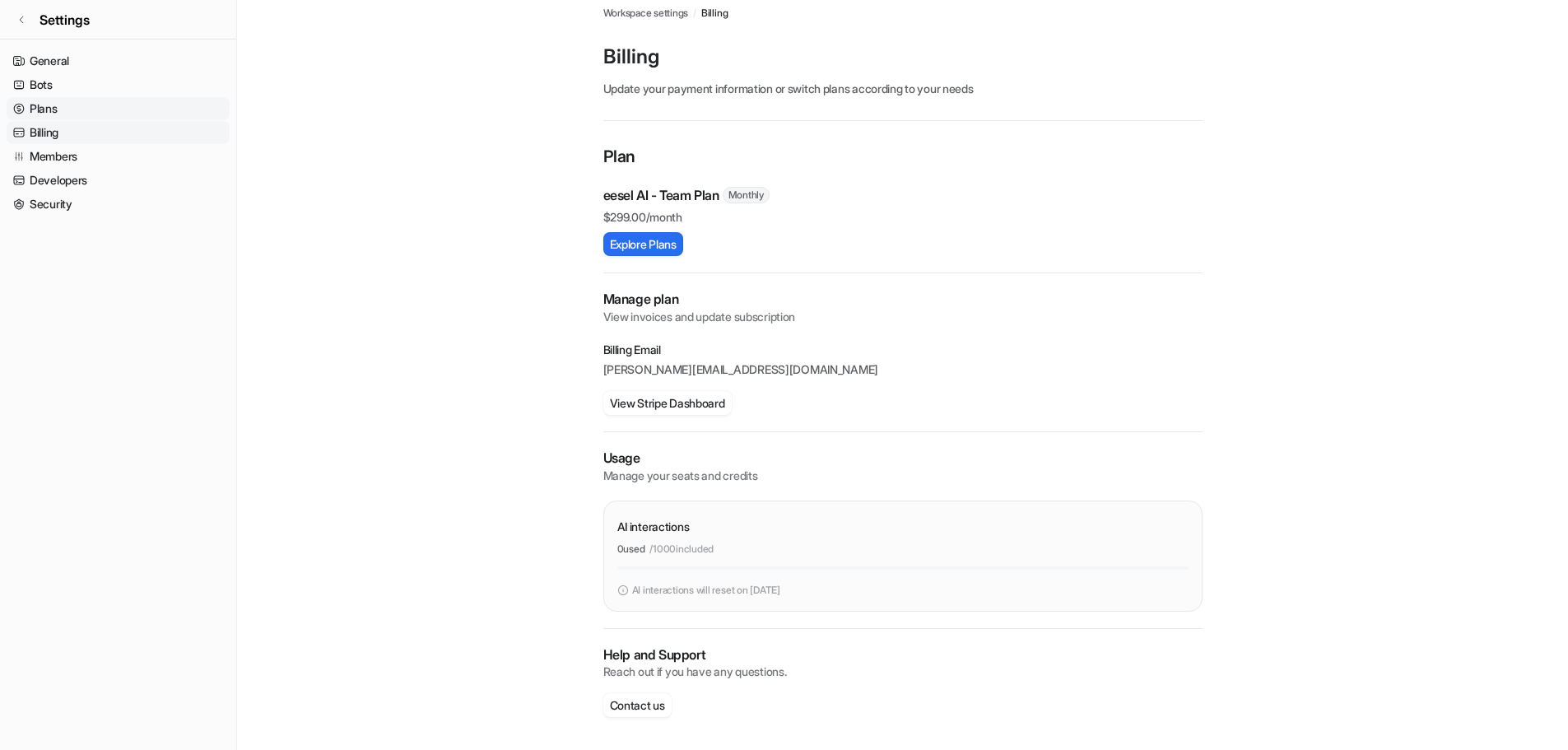
click at [55, 111] on link "Plans" at bounding box center [118, 109] width 223 height 23
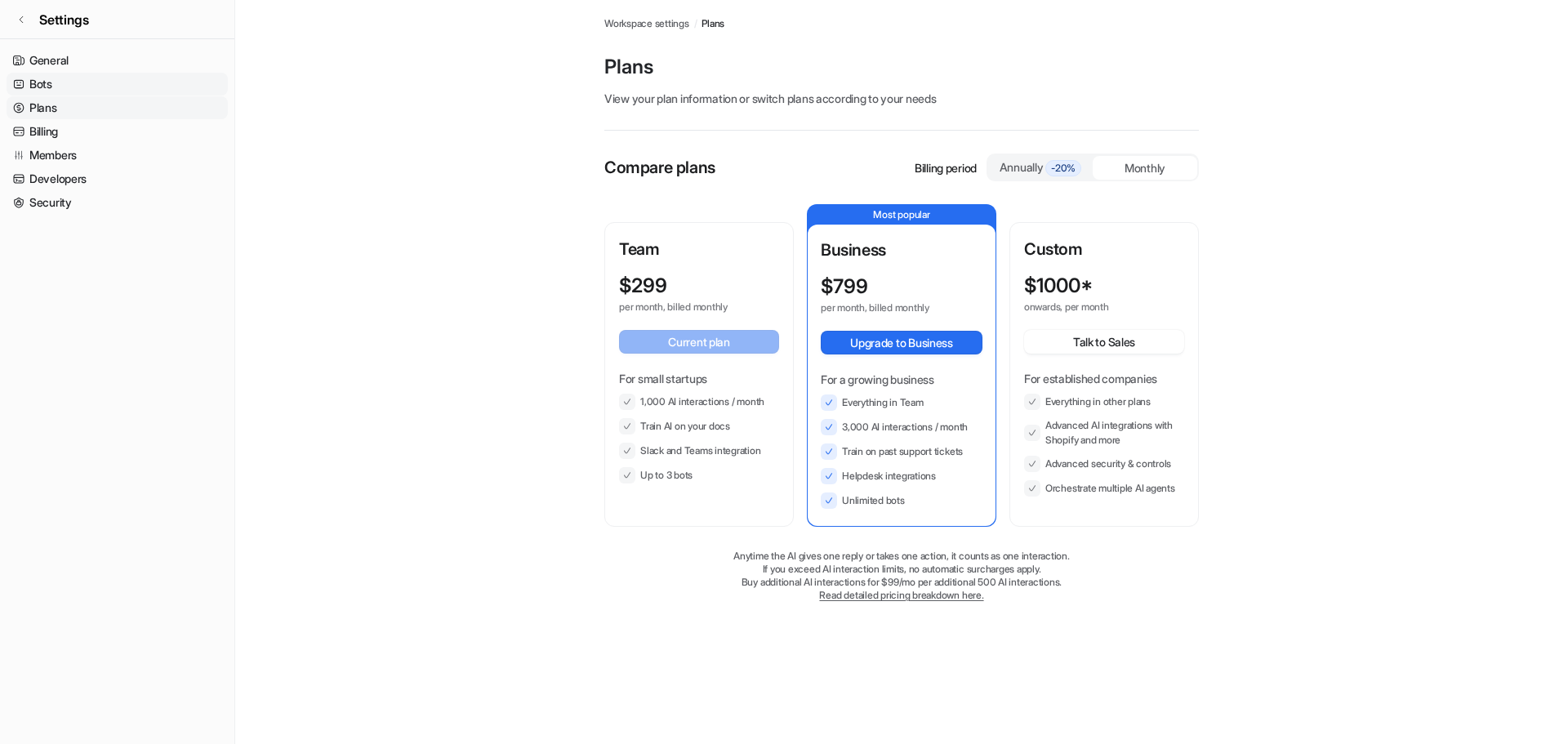
click at [72, 94] on link "Bots" at bounding box center [118, 84] width 221 height 23
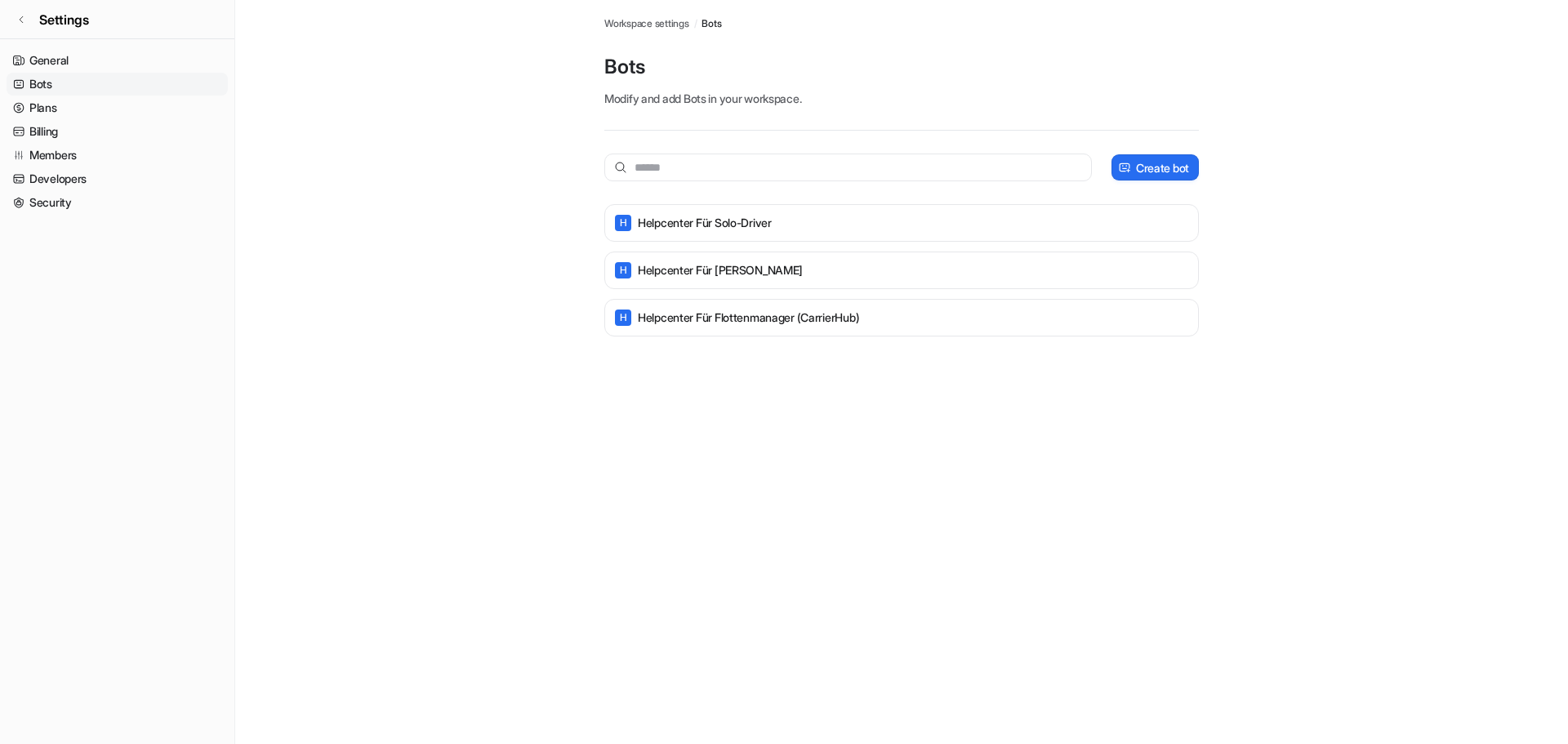
click at [85, 80] on link "Bots" at bounding box center [118, 84] width 221 height 23
click at [109, 61] on link "General" at bounding box center [118, 60] width 221 height 23
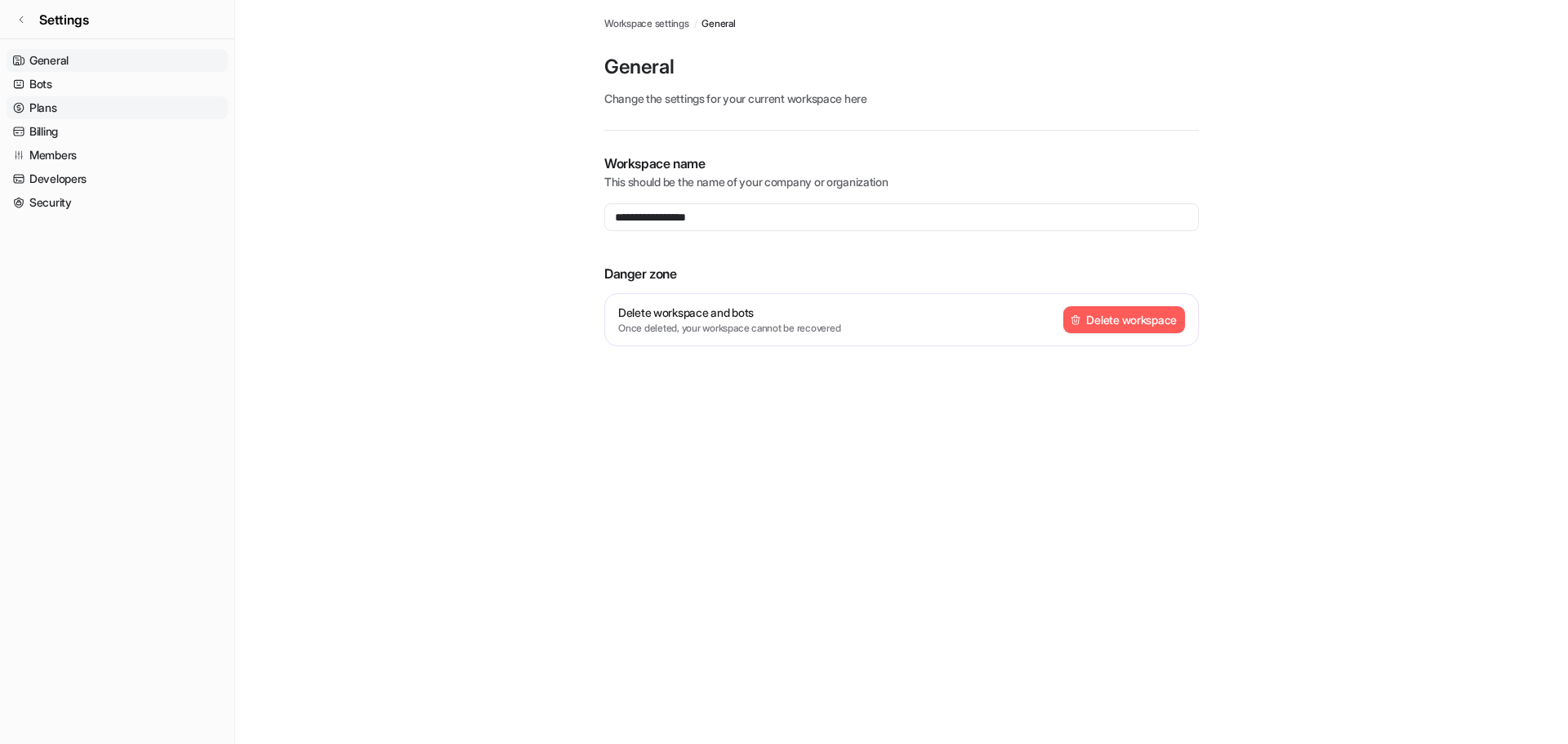
click at [95, 99] on link "Plans" at bounding box center [118, 108] width 221 height 23
click at [91, 127] on link "Billing" at bounding box center [118, 131] width 221 height 23
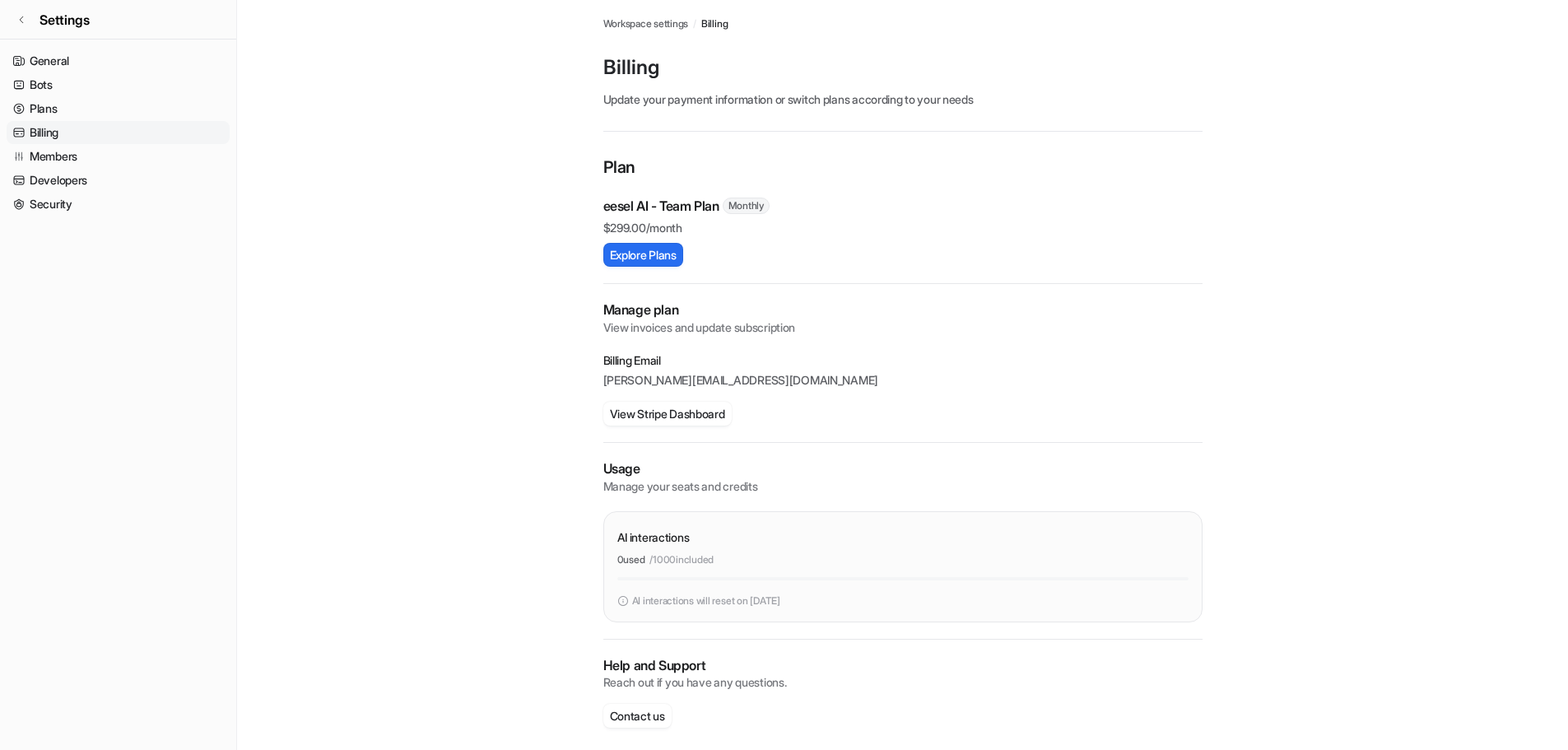
click at [92, 128] on link "Billing" at bounding box center [118, 132] width 223 height 23
click at [80, 119] on link "Plans" at bounding box center [118, 109] width 223 height 23
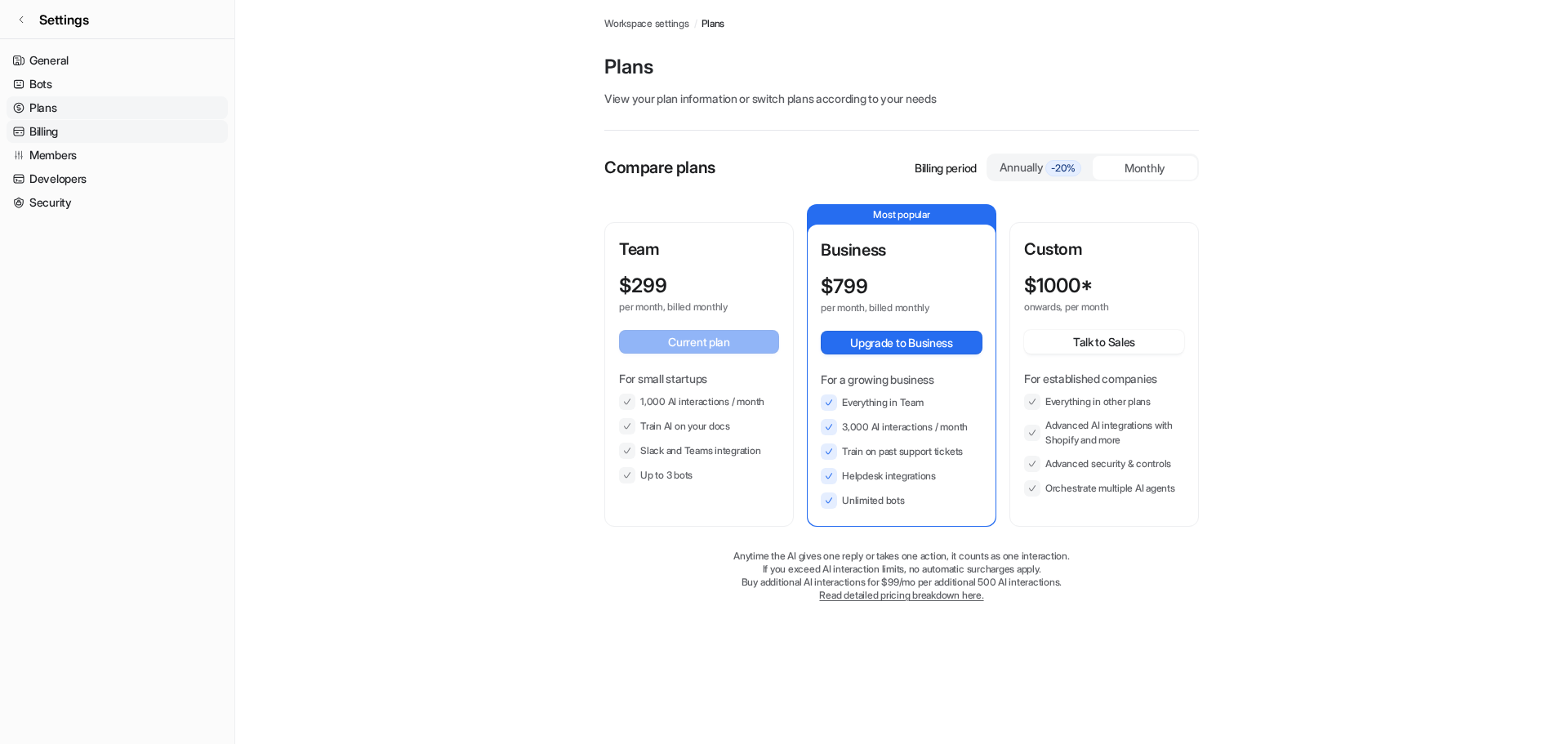
click at [91, 131] on link "Billing" at bounding box center [118, 131] width 221 height 23
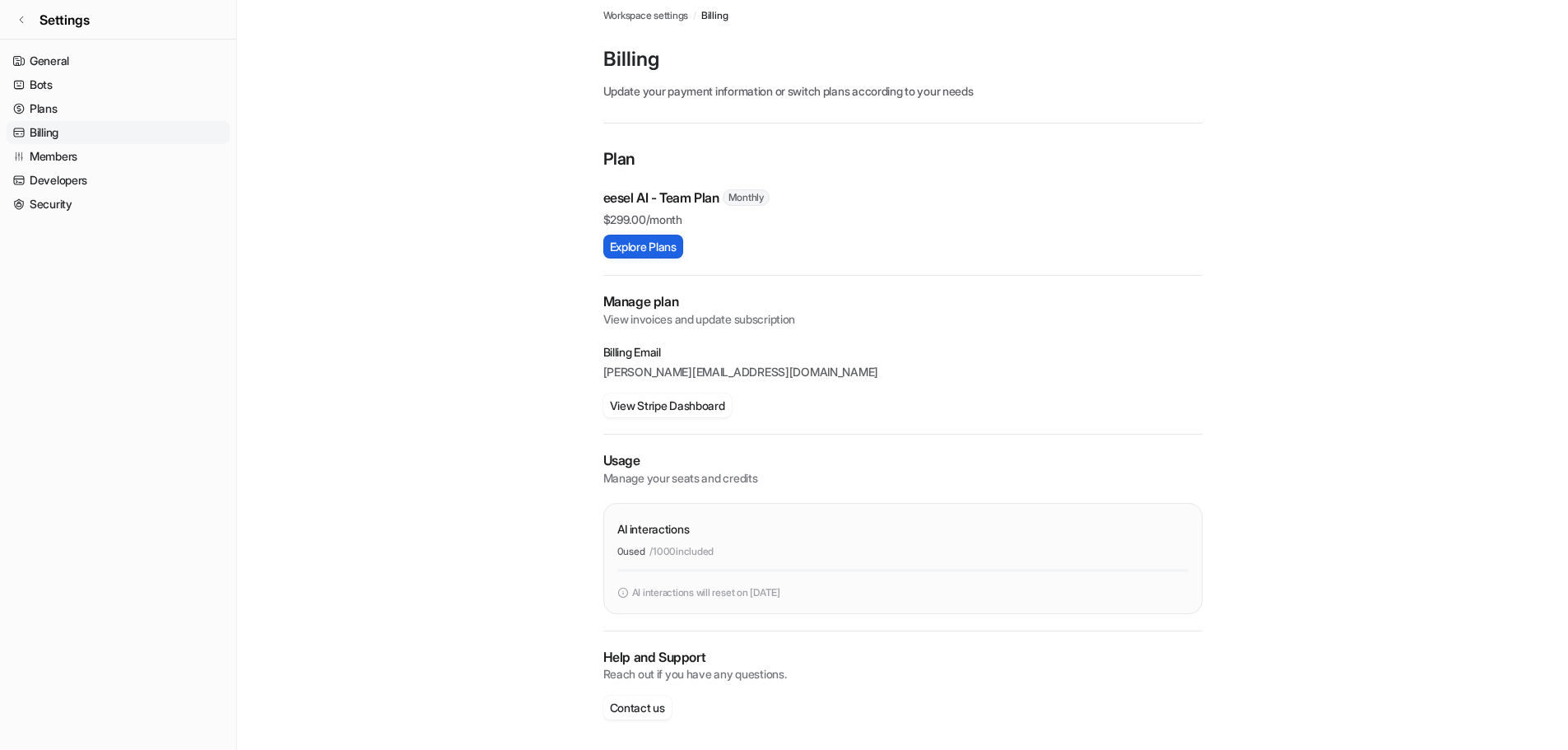
scroll to position [11, 0]
click at [651, 702] on button "Contact us" at bounding box center [637, 705] width 69 height 24
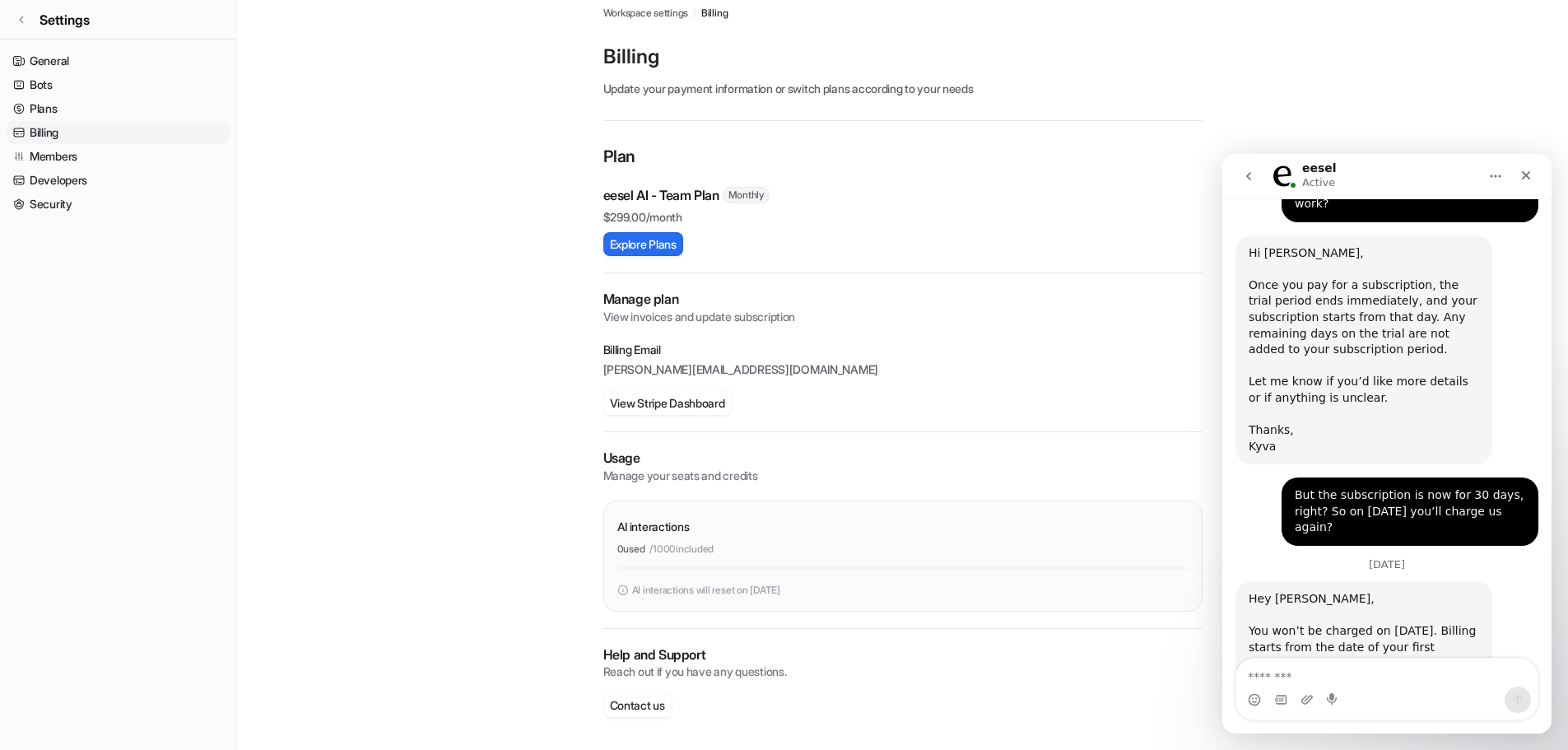
scroll to position [2957, 0]
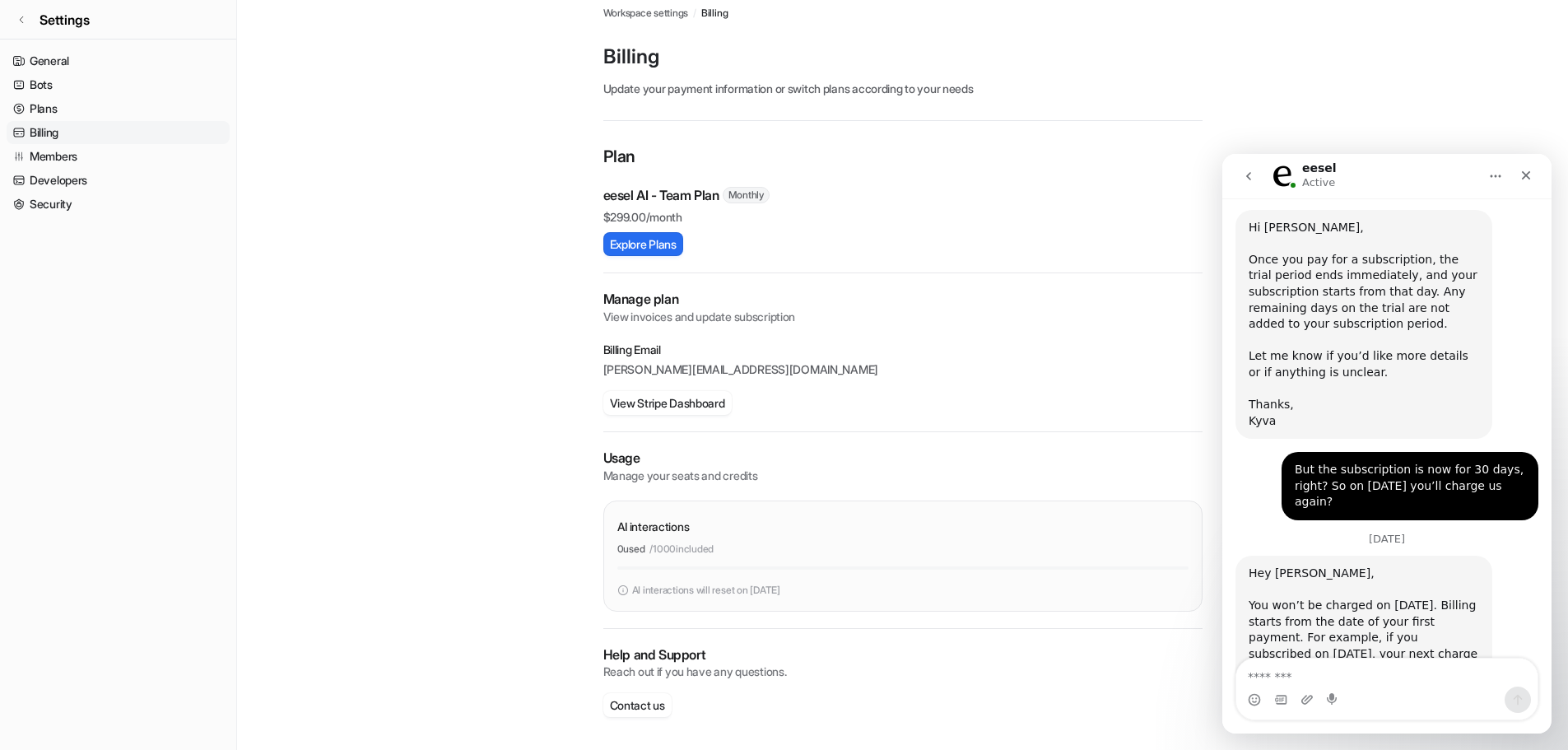
click at [1333, 675] on textarea "Message…" at bounding box center [1387, 672] width 302 height 28
